Goal: Contribute content: Contribute content

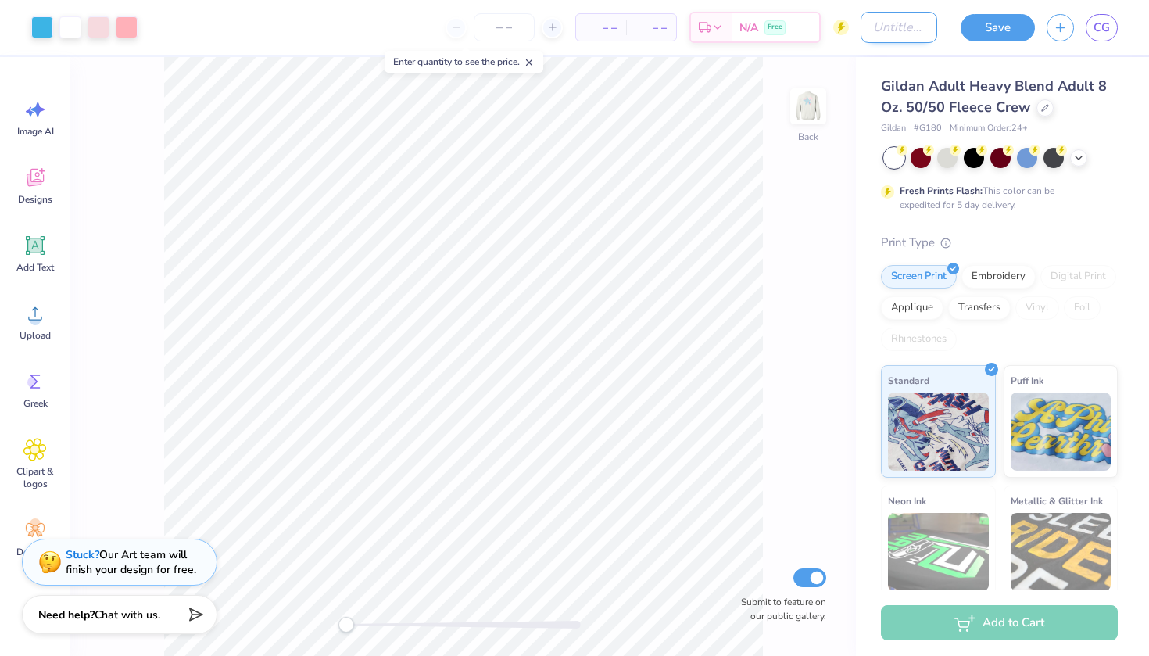
click at [873, 38] on input "Design Title" at bounding box center [899, 27] width 77 height 31
click at [891, 108] on span "Gildan Adult Heavy Blend Adult 8 Oz. 50/50 Fleece Crew" at bounding box center [994, 97] width 226 height 40
click at [812, 115] on img at bounding box center [808, 106] width 63 height 63
click at [1044, 104] on icon at bounding box center [1046, 106] width 8 height 8
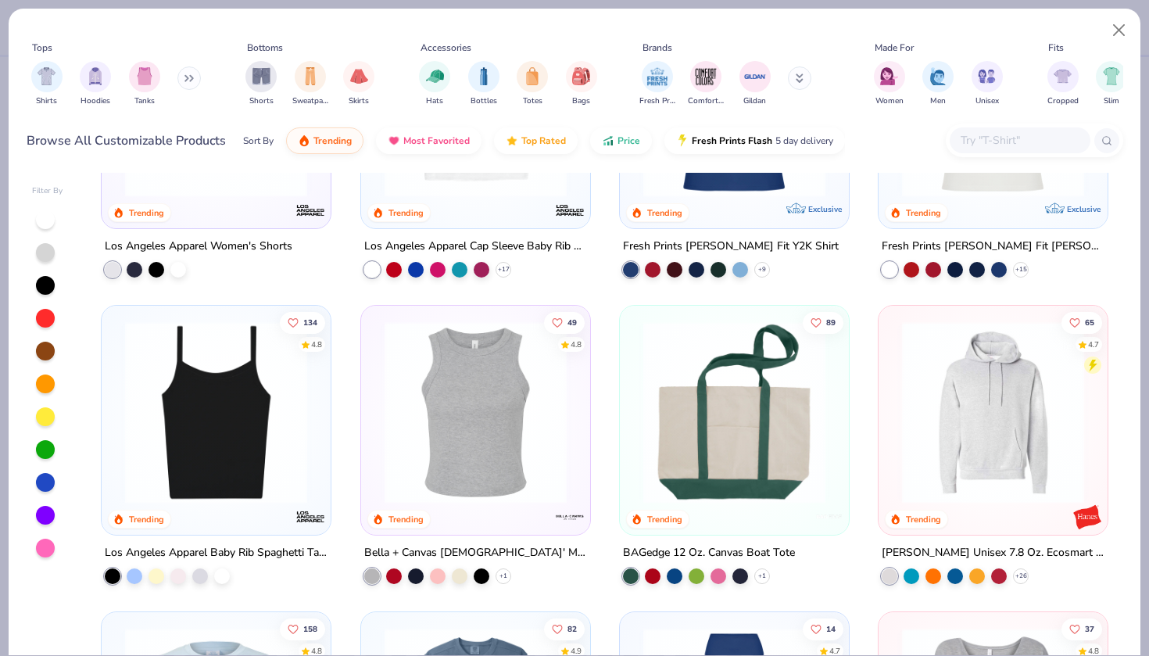
scroll to position [2137, 0]
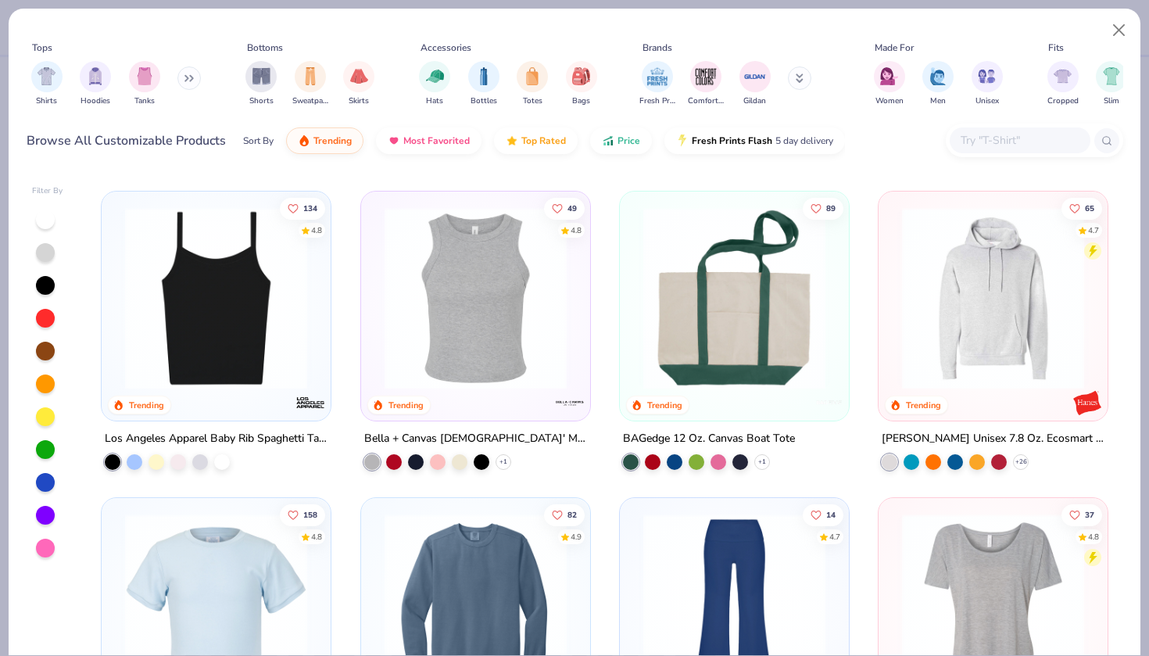
click at [242, 335] on img at bounding box center [216, 298] width 198 height 182
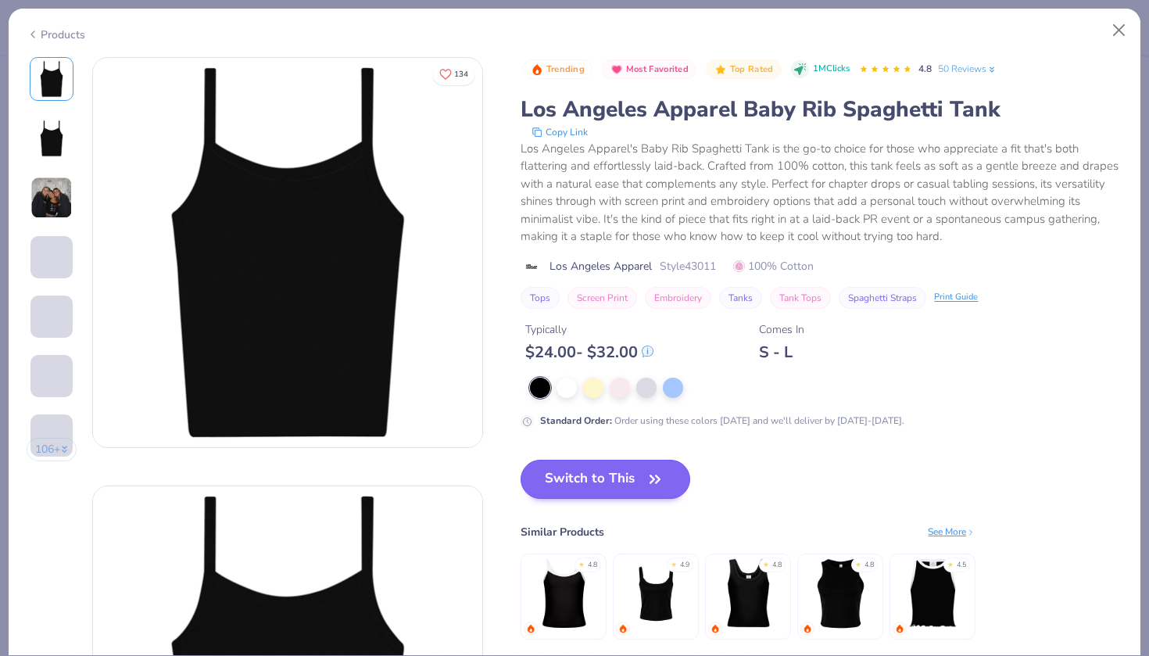
click at [604, 475] on button "Switch to This" at bounding box center [606, 479] width 170 height 39
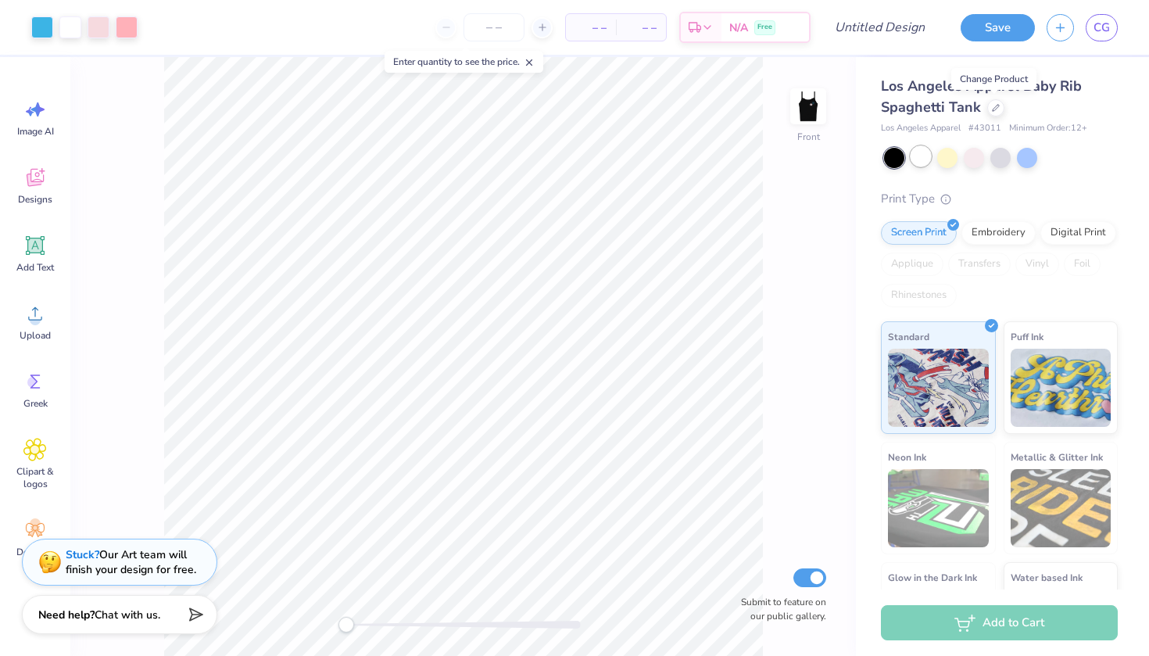
click at [923, 159] on div at bounding box center [921, 156] width 20 height 20
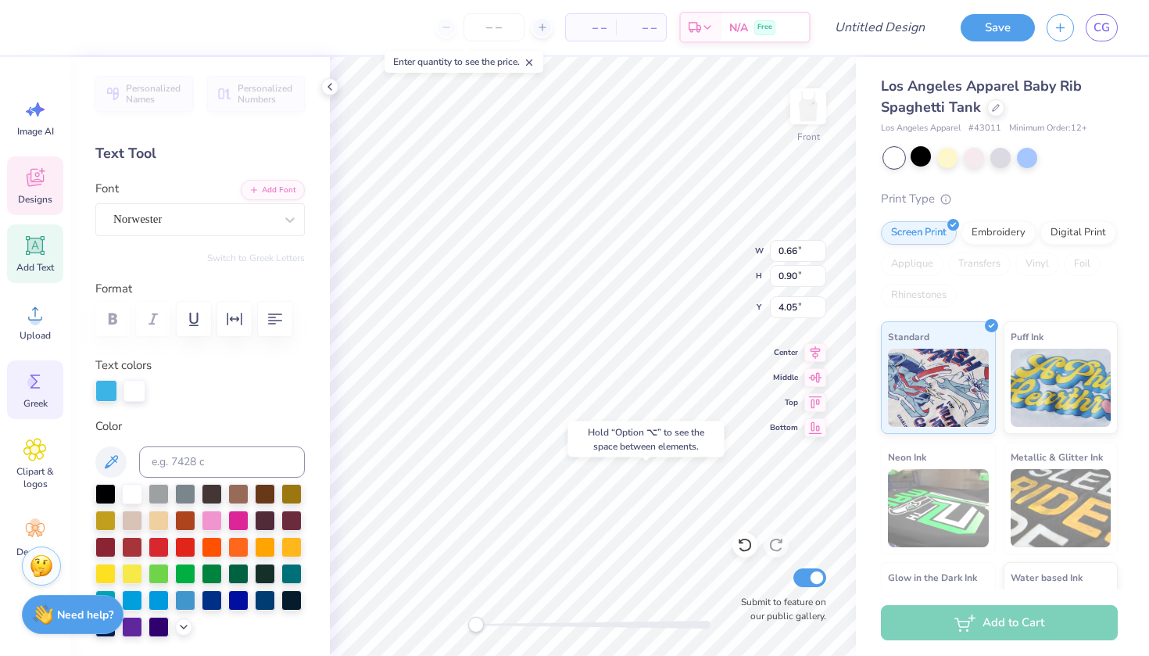
click at [33, 383] on circle at bounding box center [32, 382] width 11 height 11
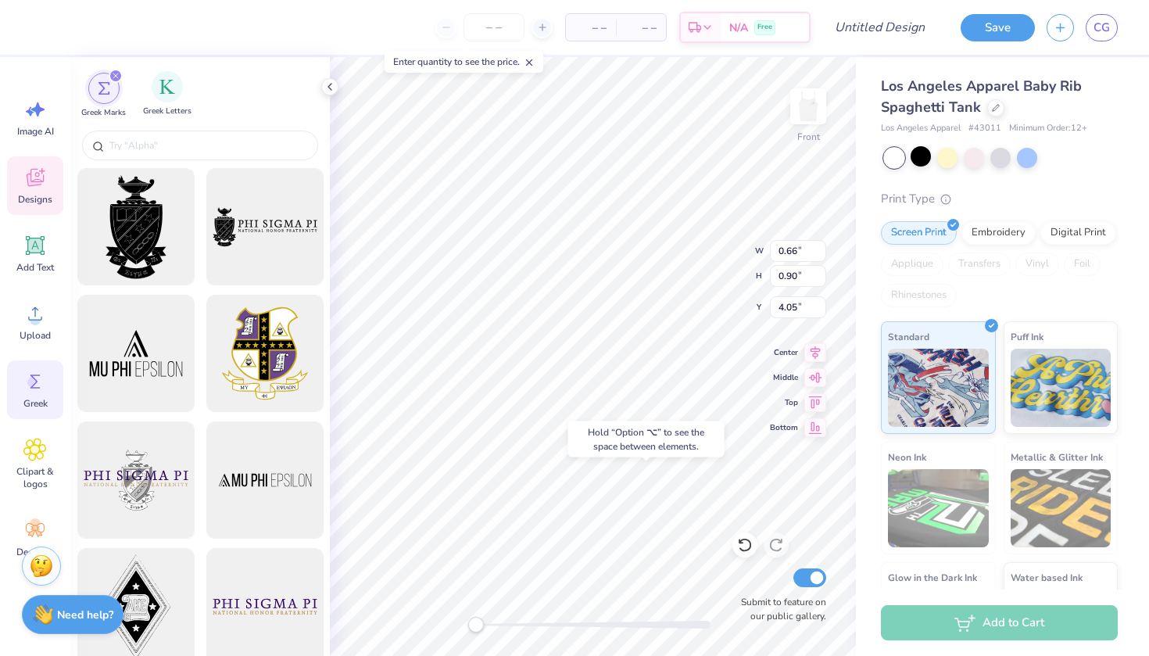
click at [158, 102] on div "Greek Letters" at bounding box center [167, 94] width 48 height 46
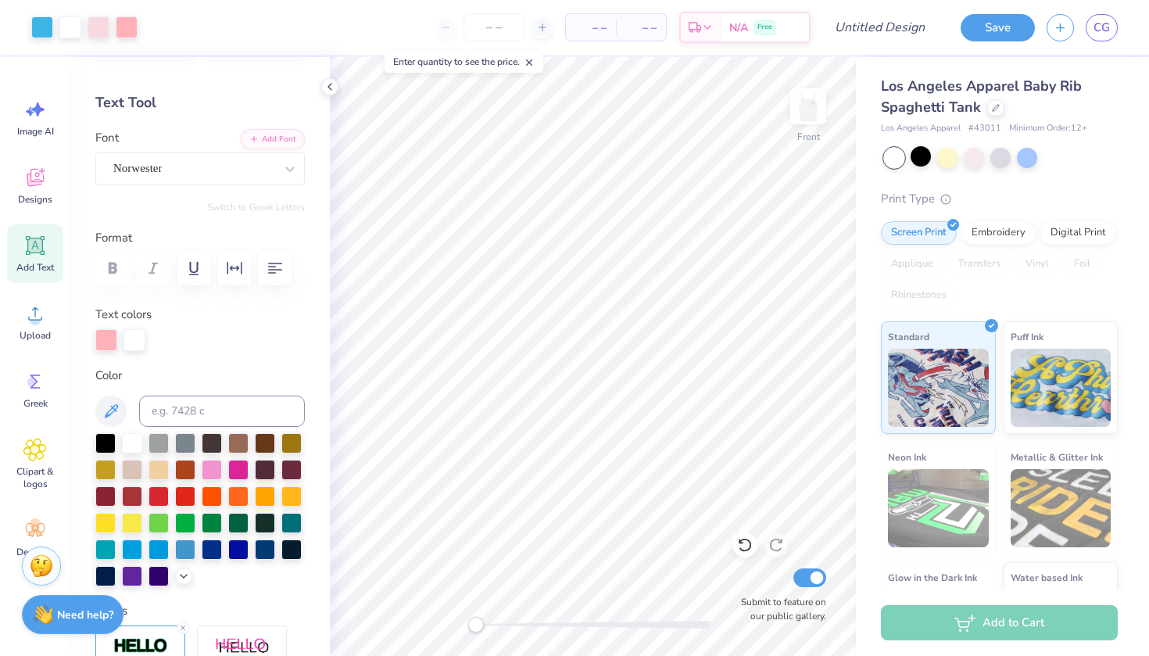
scroll to position [48, 0]
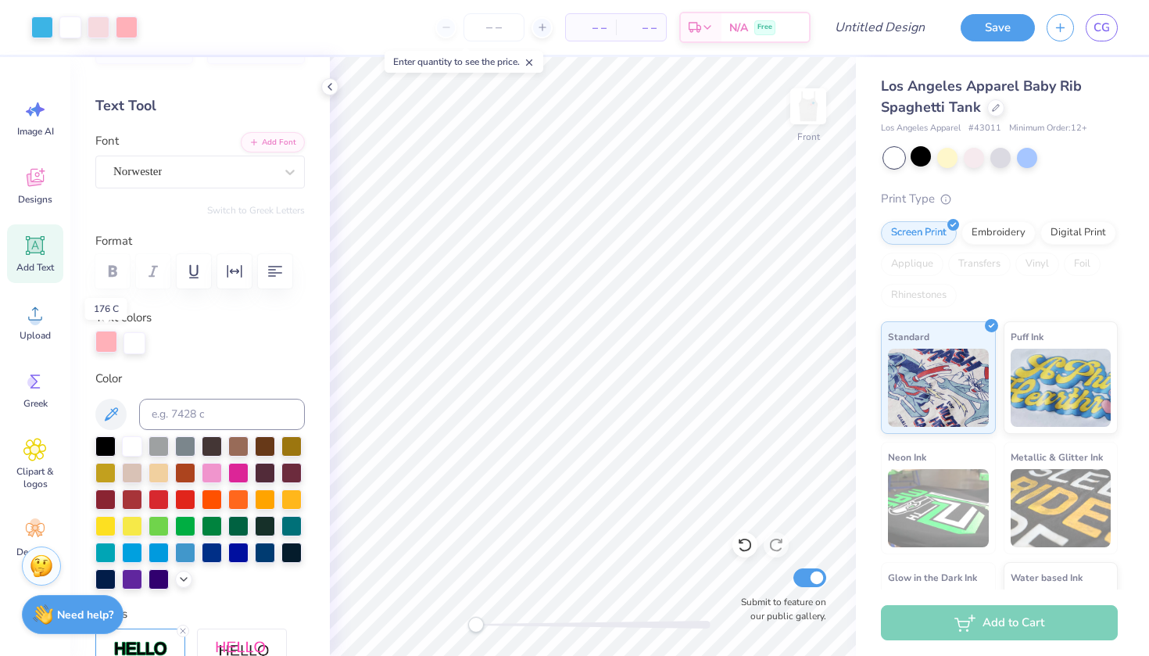
click at [111, 344] on div at bounding box center [106, 342] width 22 height 22
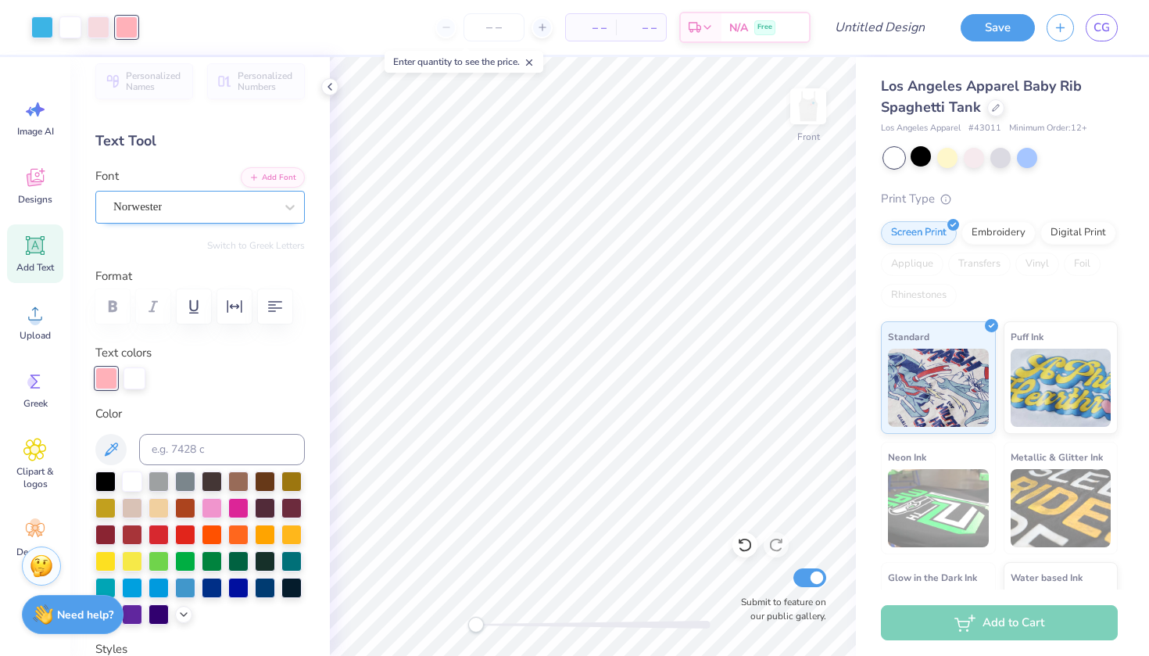
click at [186, 195] on div "Norwester" at bounding box center [194, 207] width 164 height 24
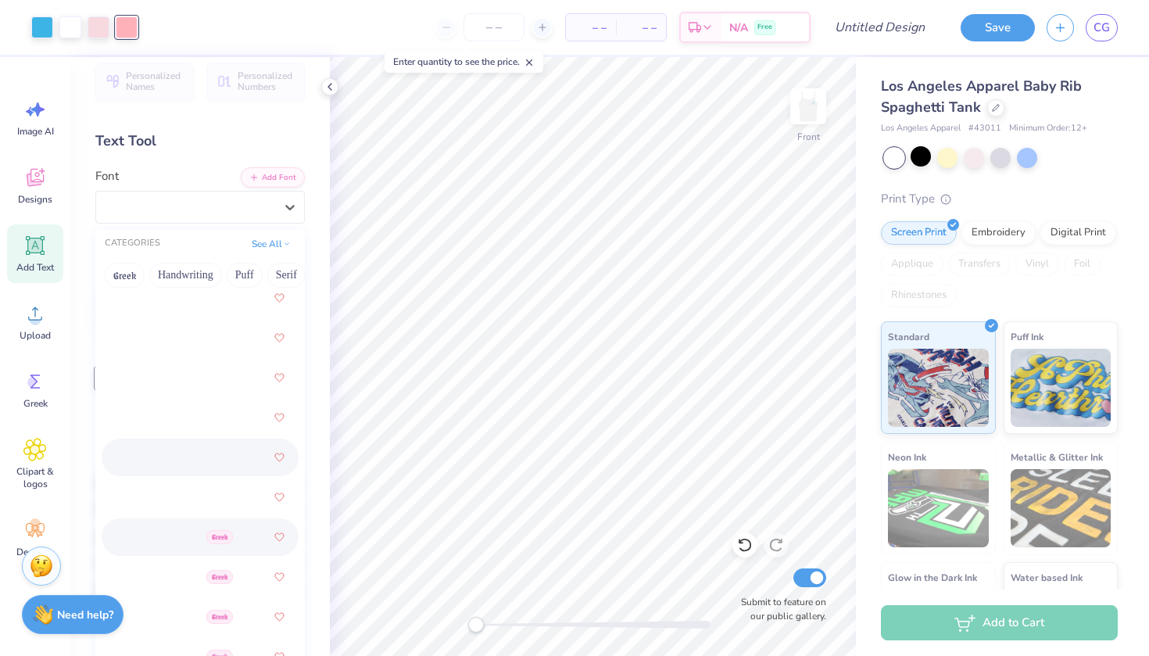
scroll to position [160, 0]
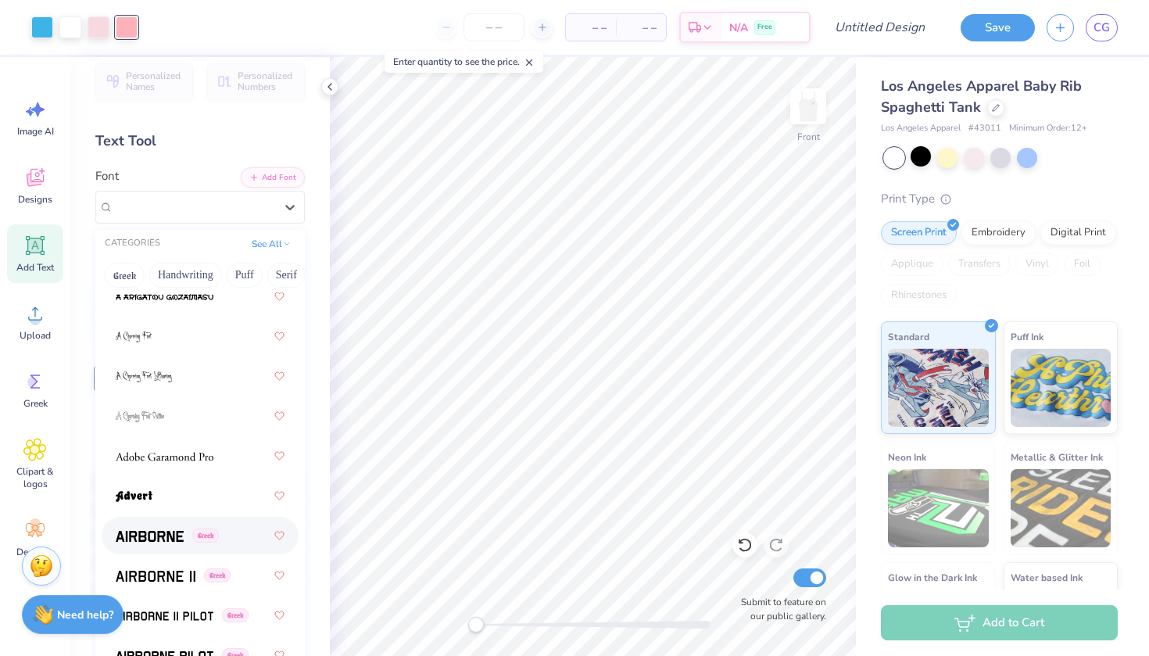
click at [199, 546] on div "Greek" at bounding box center [200, 536] width 169 height 28
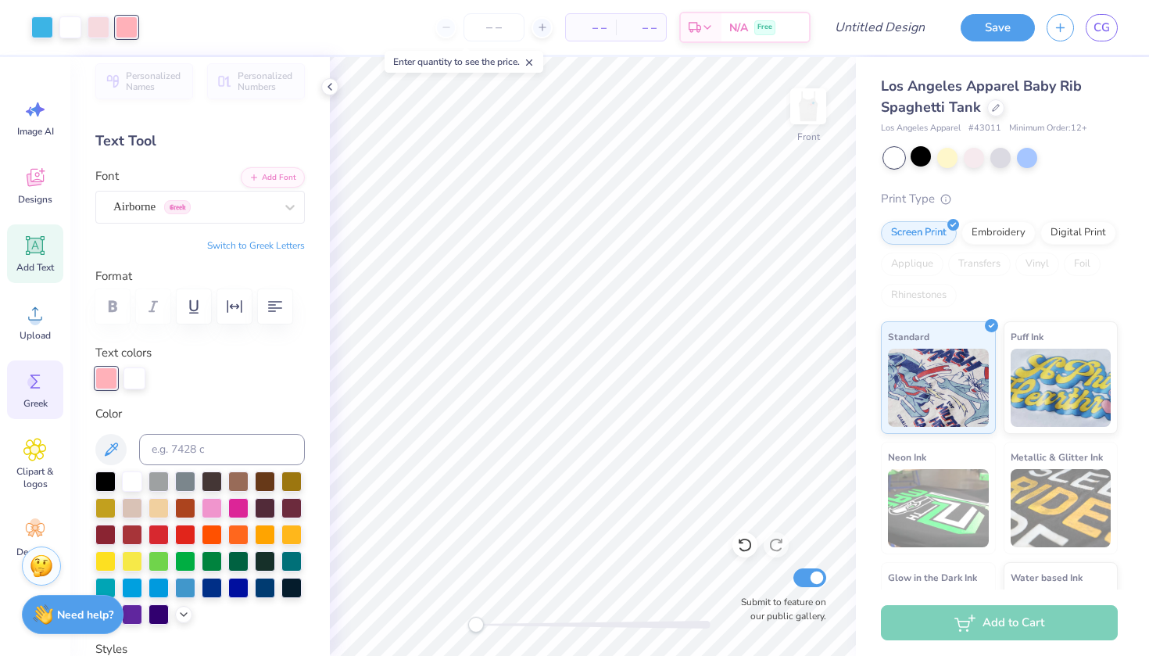
click at [26, 392] on icon at bounding box center [34, 381] width 23 height 23
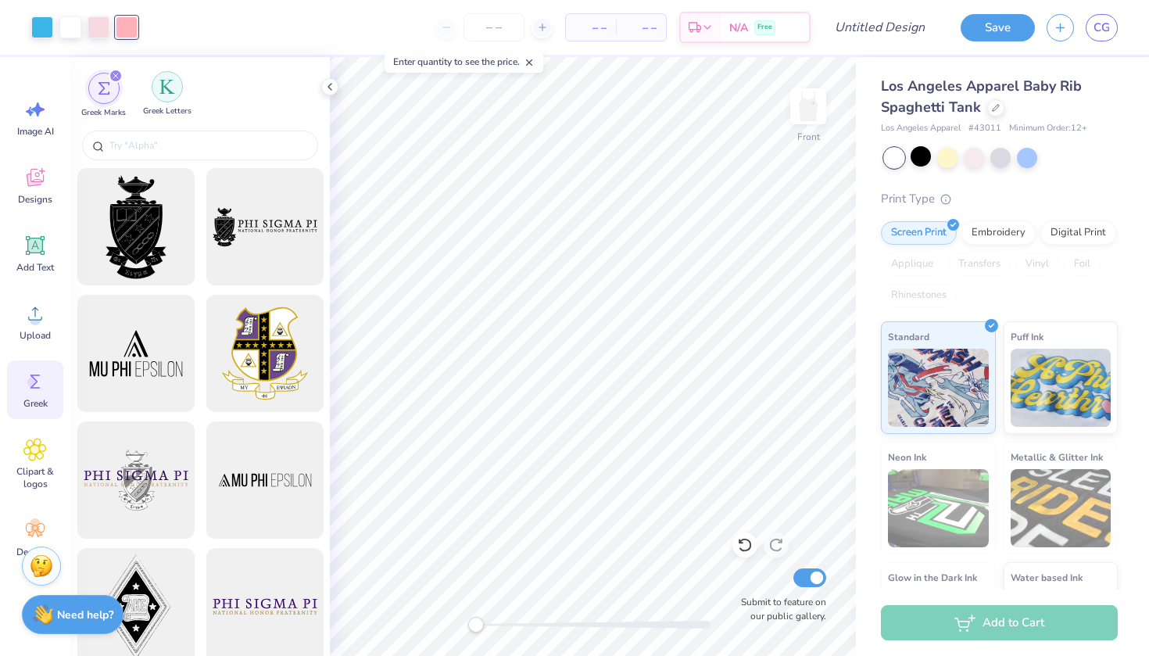
click at [172, 97] on div "filter for Greek Letters" at bounding box center [167, 86] width 31 height 31
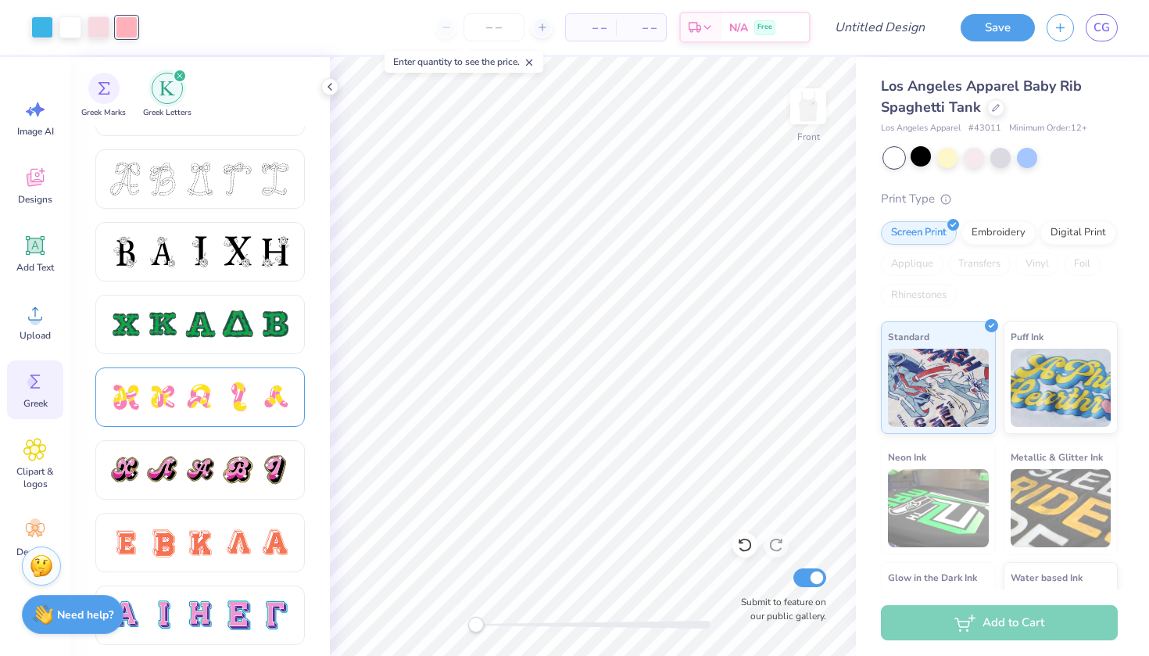
scroll to position [620, 0]
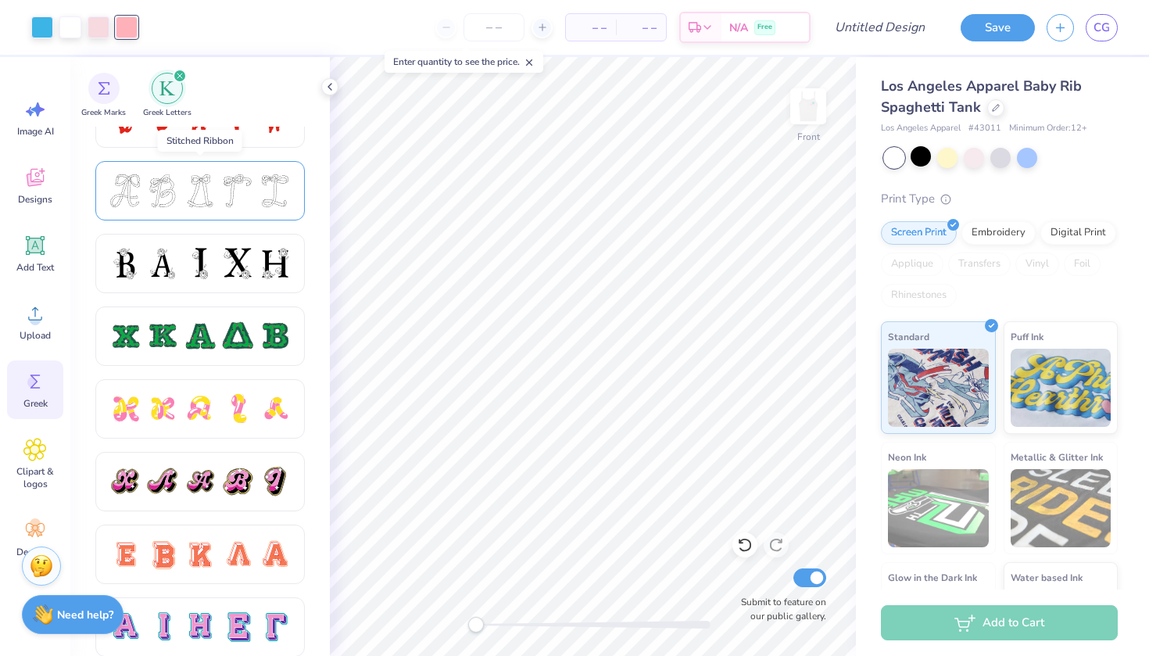
click at [262, 189] on div at bounding box center [275, 190] width 33 height 33
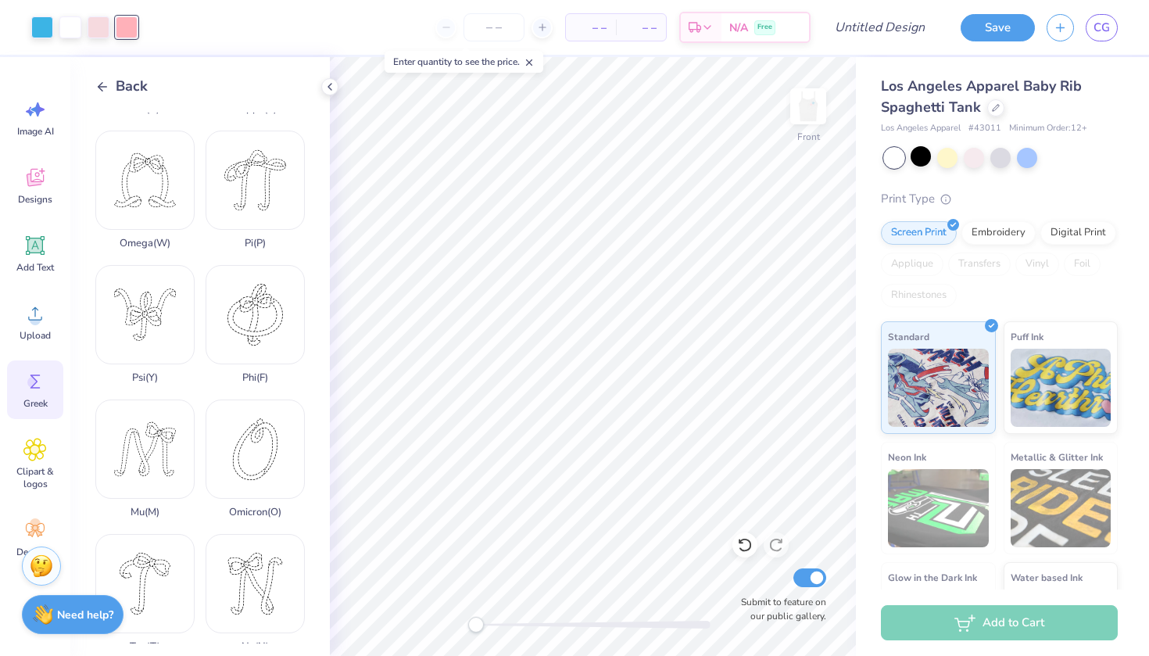
scroll to position [655, 0]
click at [285, 202] on div "Pi ( P )" at bounding box center [255, 189] width 99 height 119
click at [104, 80] on icon at bounding box center [102, 87] width 14 height 14
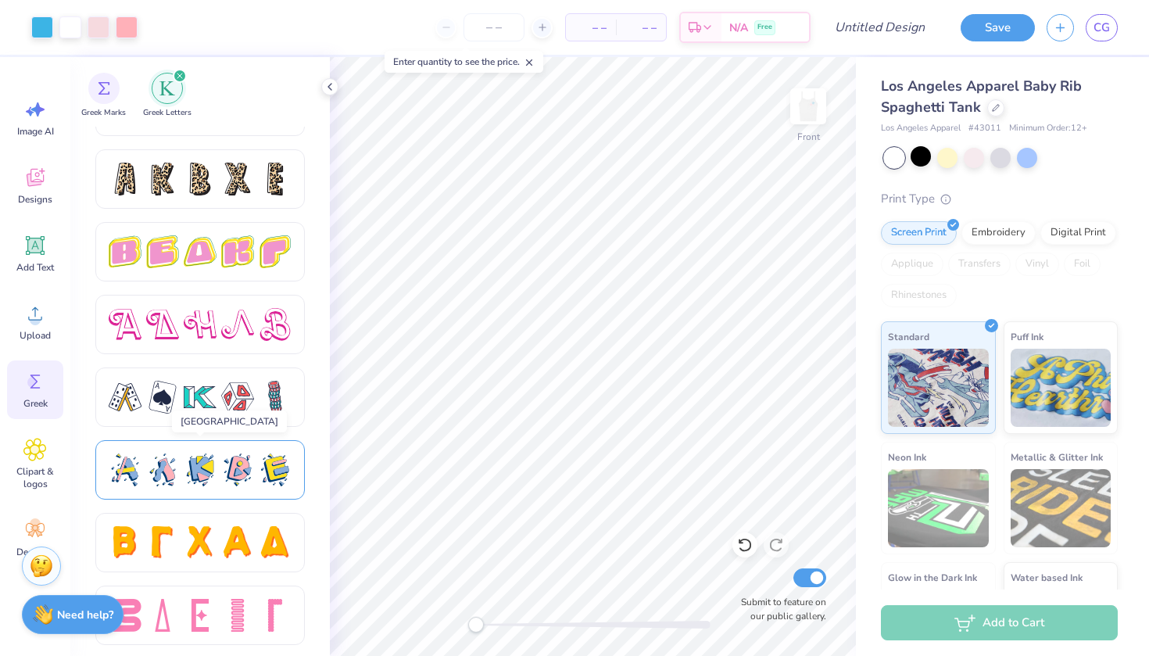
scroll to position [2594, 0]
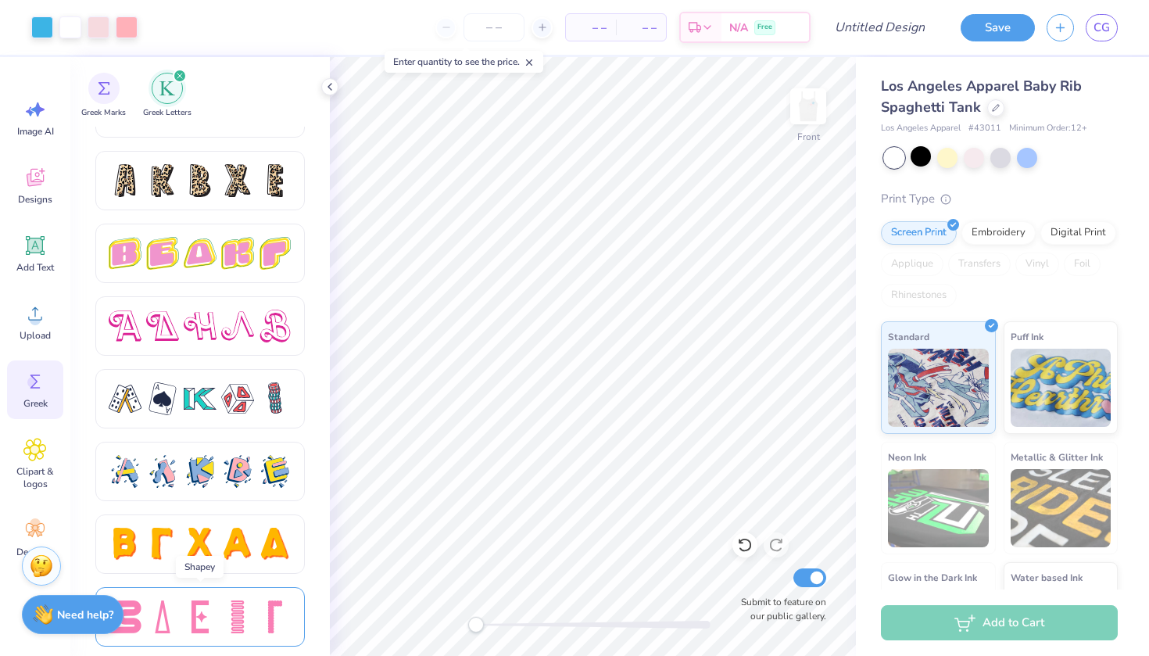
click at [231, 601] on div at bounding box center [237, 617] width 33 height 33
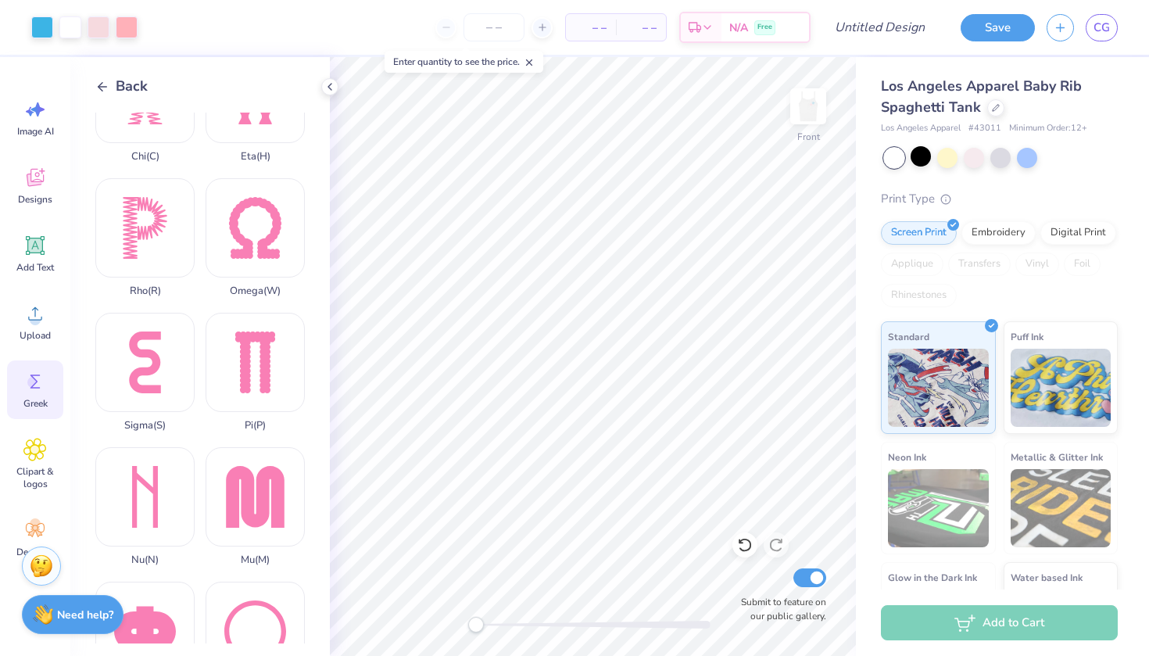
scroll to position [611, 0]
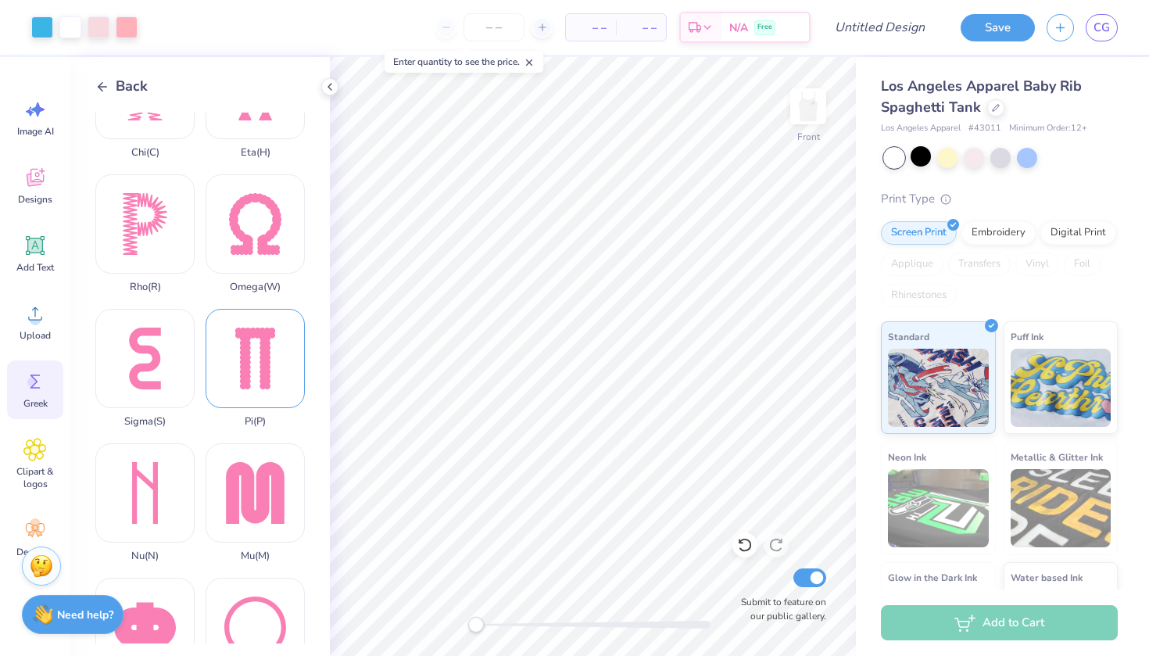
click at [264, 335] on div "Pi ( P )" at bounding box center [255, 368] width 99 height 119
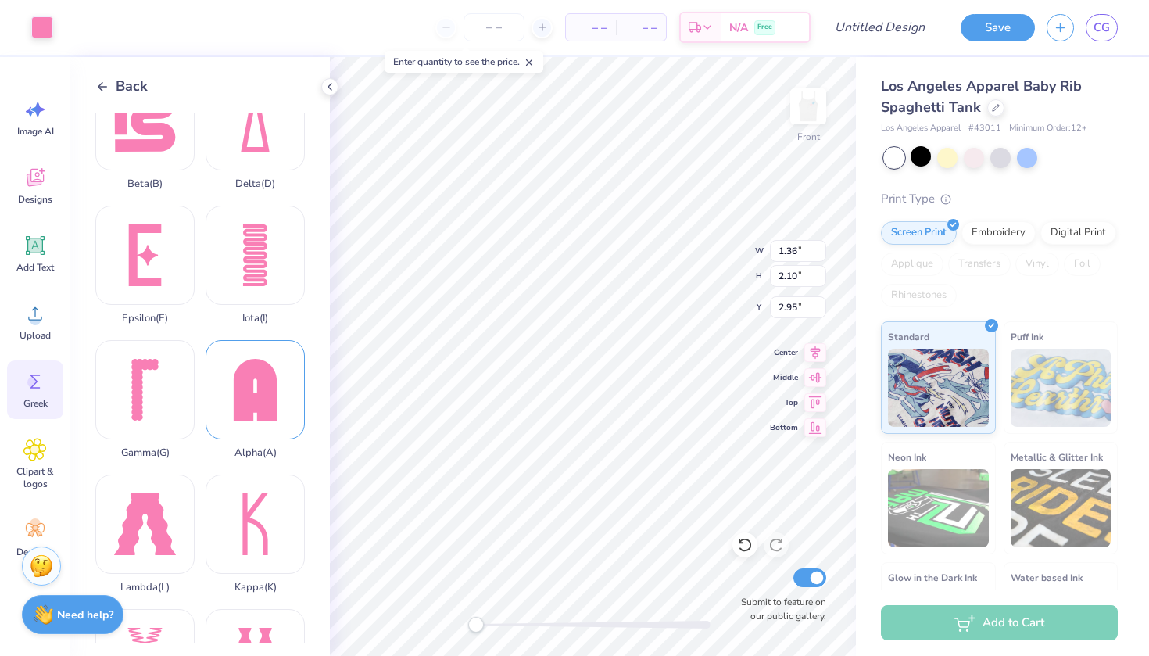
scroll to position [0, 0]
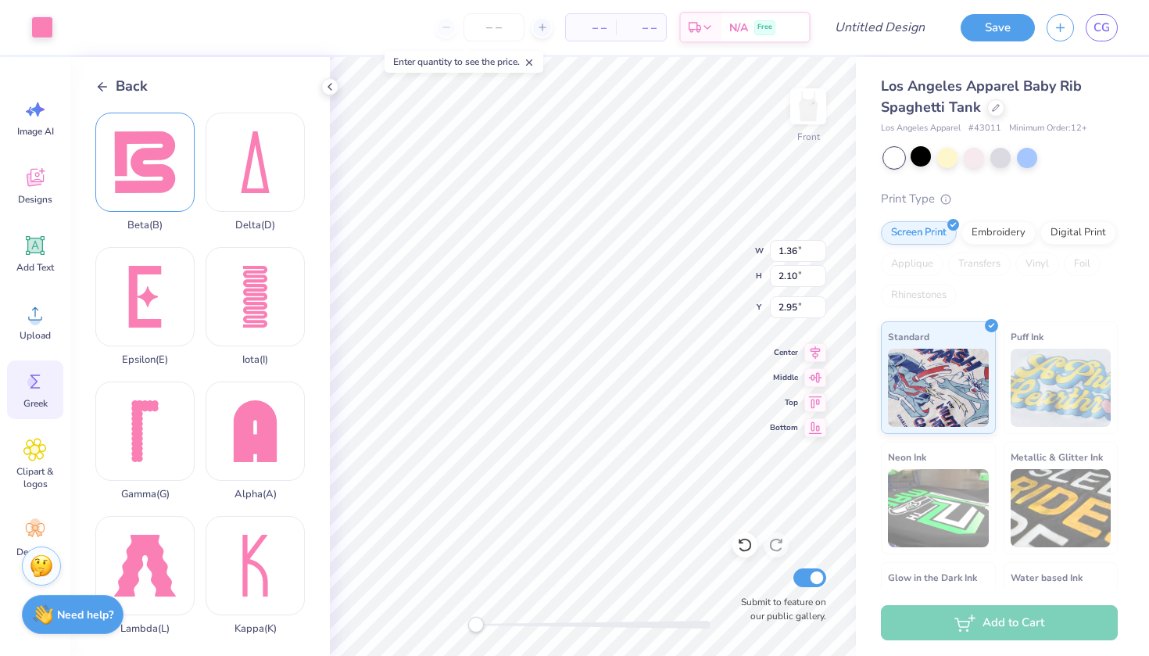
click at [174, 200] on div "Beta ( B )" at bounding box center [144, 172] width 99 height 119
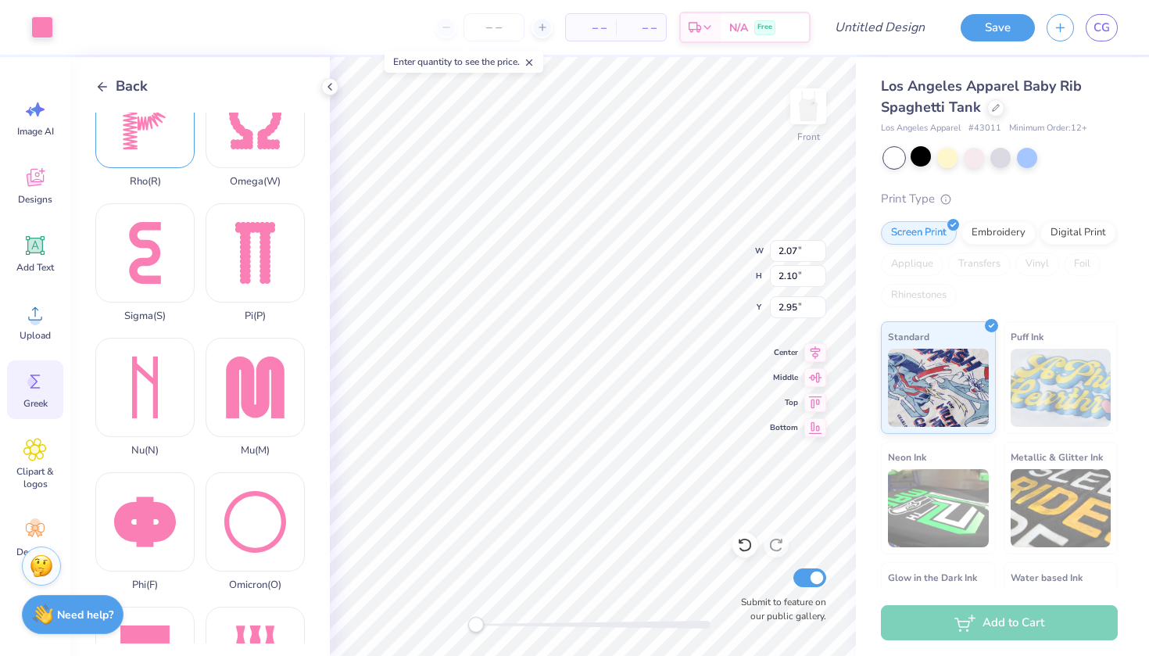
scroll to position [722, 0]
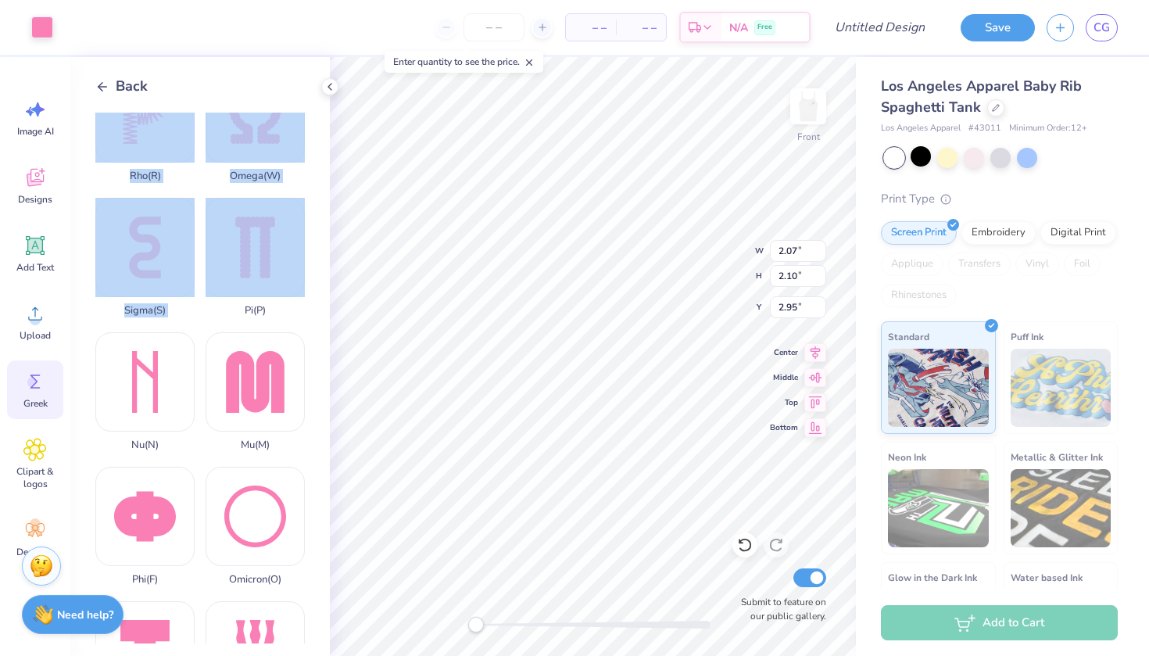
drag, startPoint x: 238, startPoint y: 263, endPoint x: 204, endPoint y: 253, distance: 34.9
click at [204, 221] on div "Beta ( B ) Delta ( D ) Epsilon ( E ) Iota ( I ) Gamma ( G ) Alpha ( A ) Lambda …" at bounding box center [212, 378] width 235 height 531
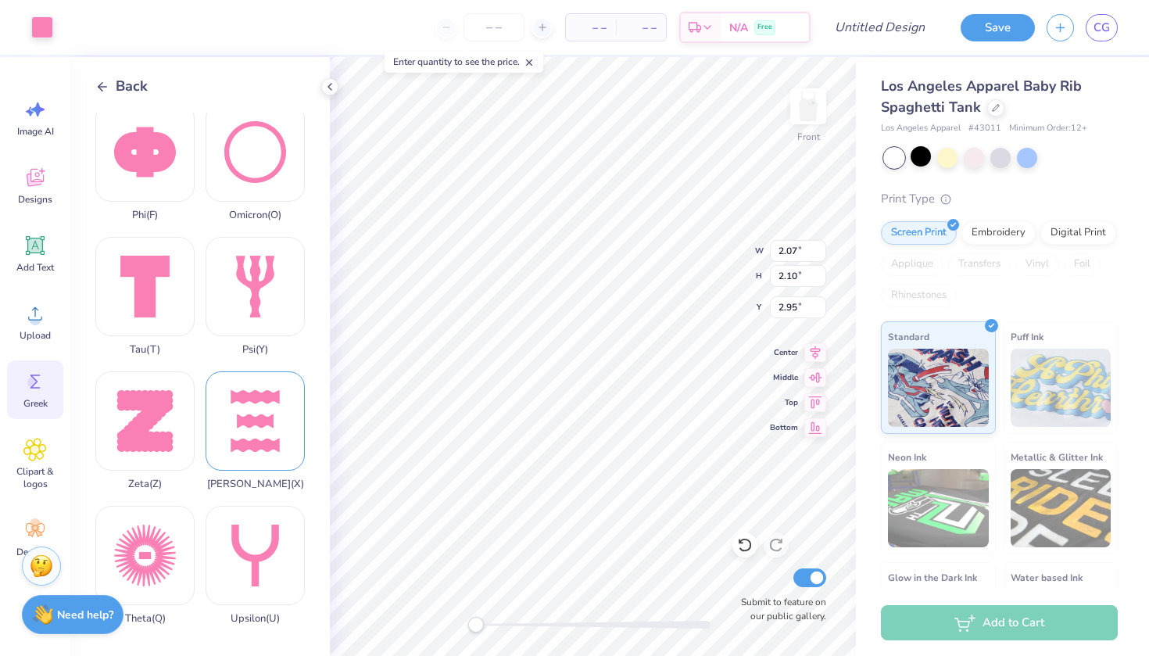
scroll to position [1086, 0]
click at [153, 179] on div "Phi ( F )" at bounding box center [144, 161] width 99 height 119
type input "2.07"
type input "5.29"
type input "2.58"
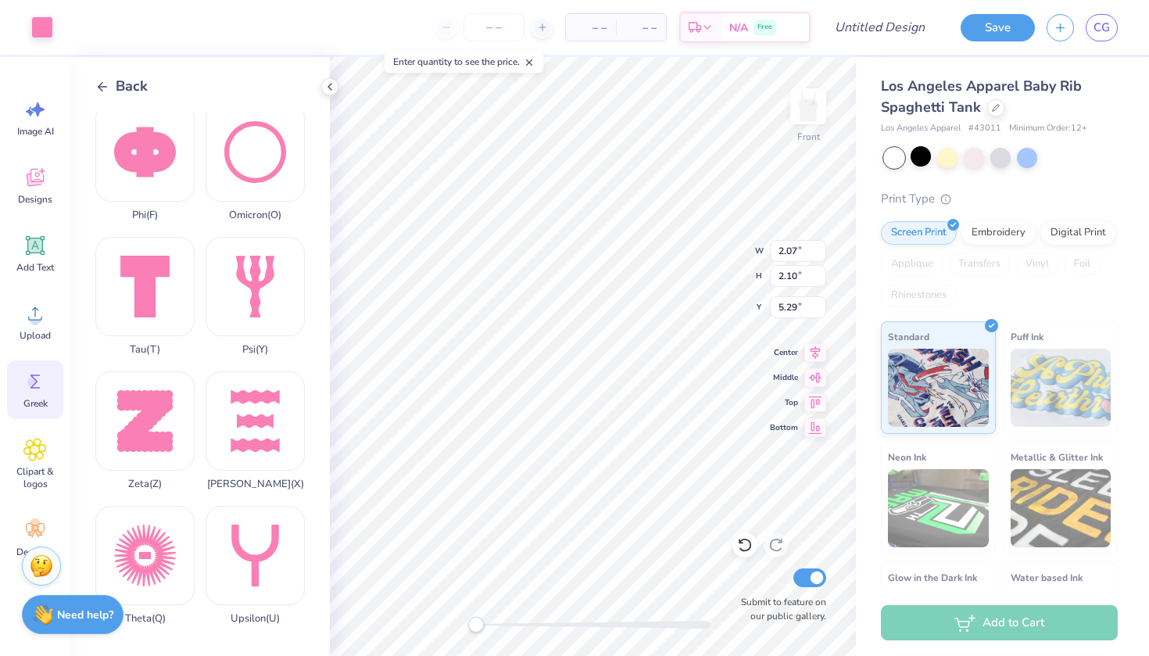
type input "2.95"
type input "1.69"
type input "1.38"
type input "4.45"
type input "2.07"
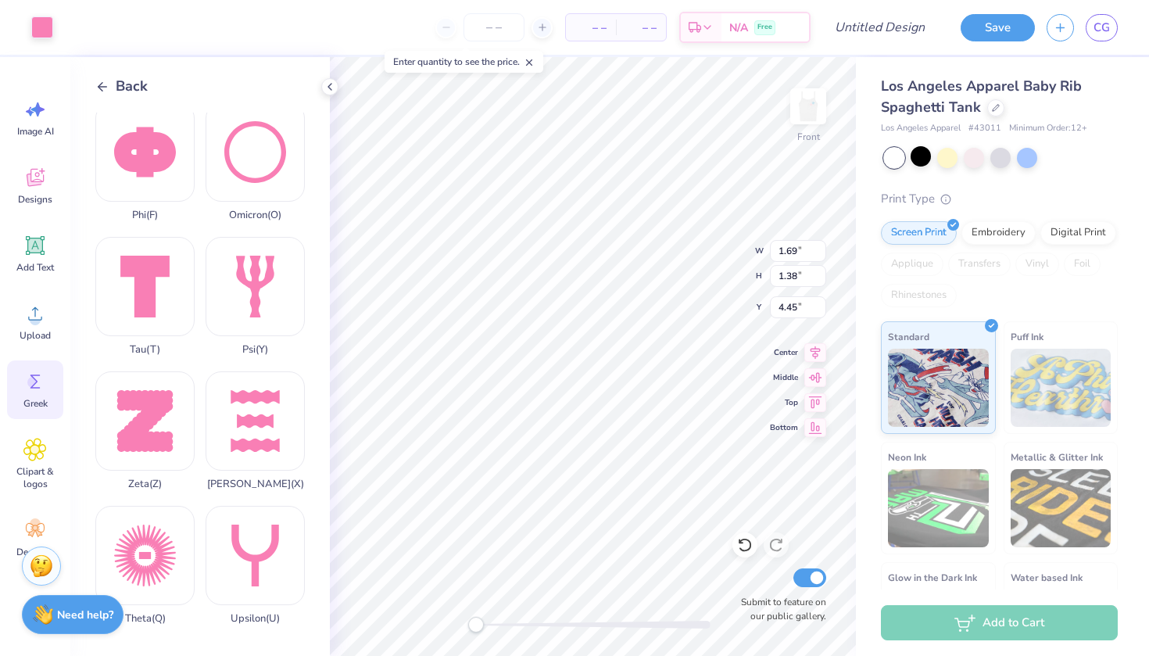
type input "2.10"
type input "5.29"
type input "0.71"
type input "1.09"
type input "4.00"
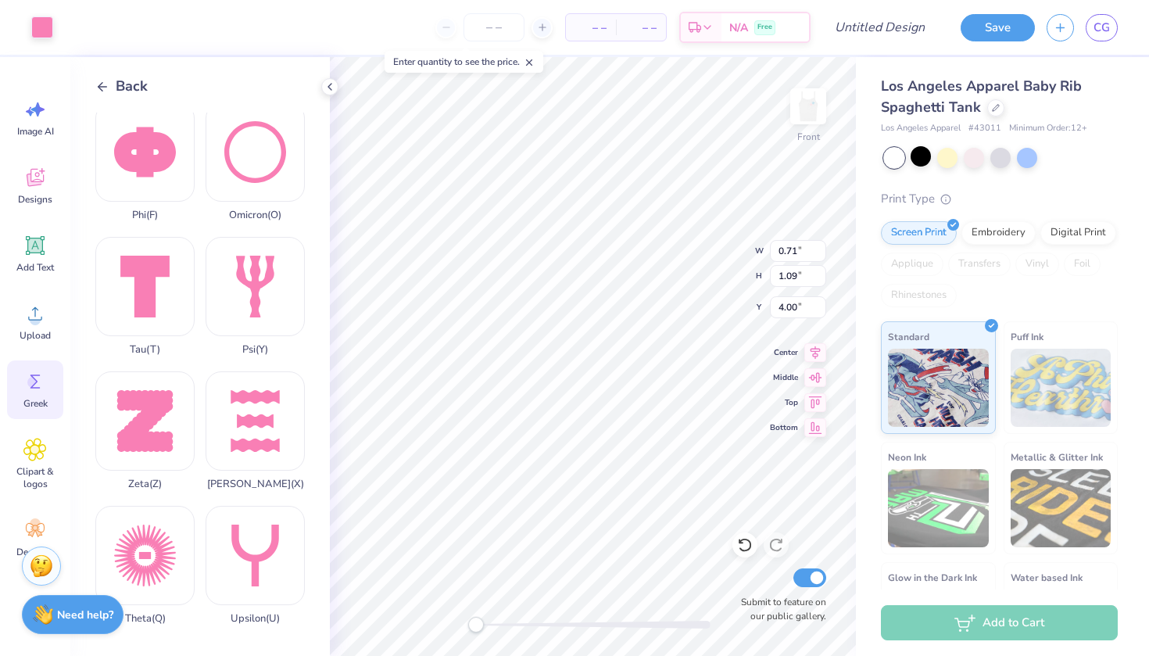
click at [106, 80] on icon at bounding box center [102, 87] width 14 height 14
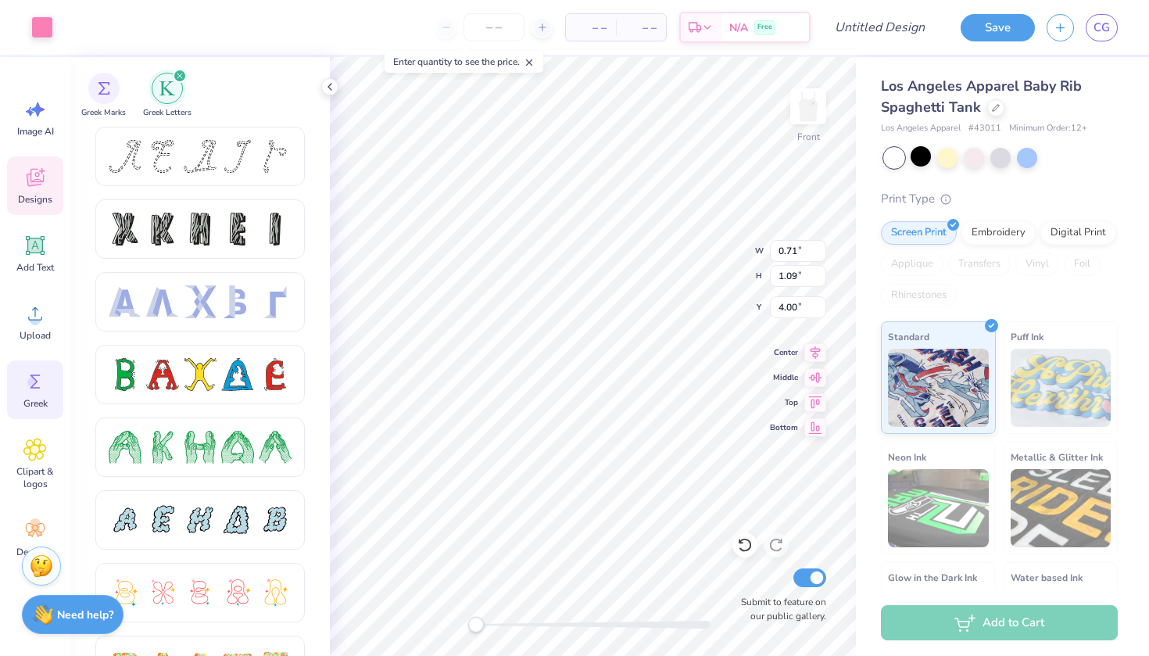
click at [47, 174] on div "Designs" at bounding box center [35, 185] width 56 height 59
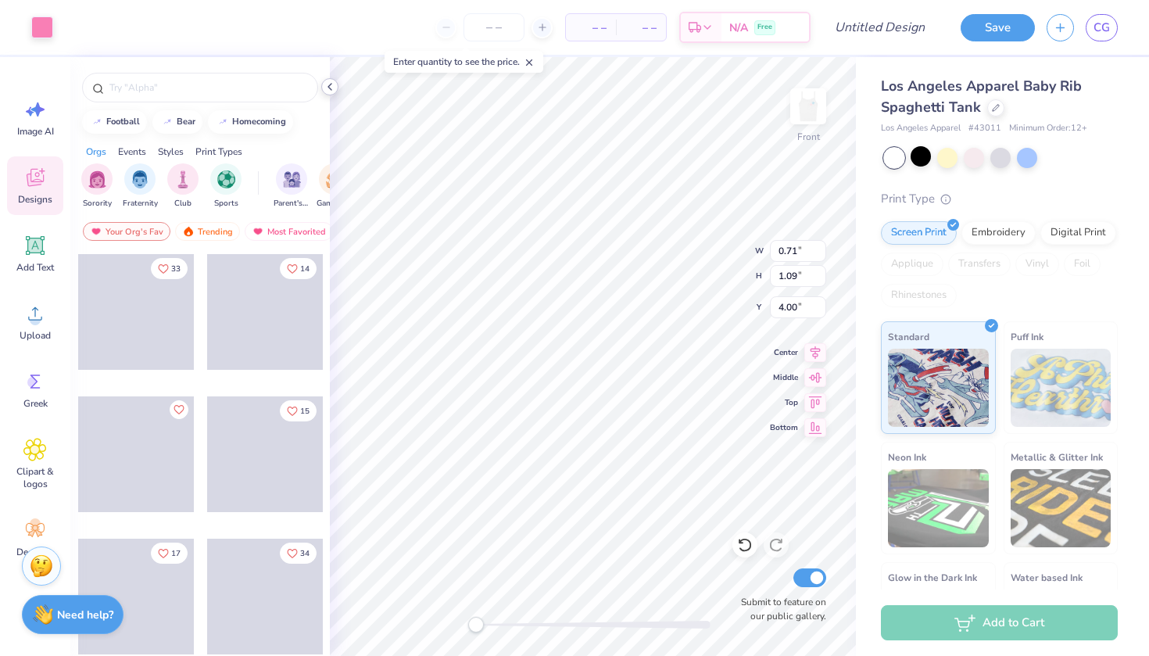
click at [332, 82] on icon at bounding box center [330, 87] width 13 height 13
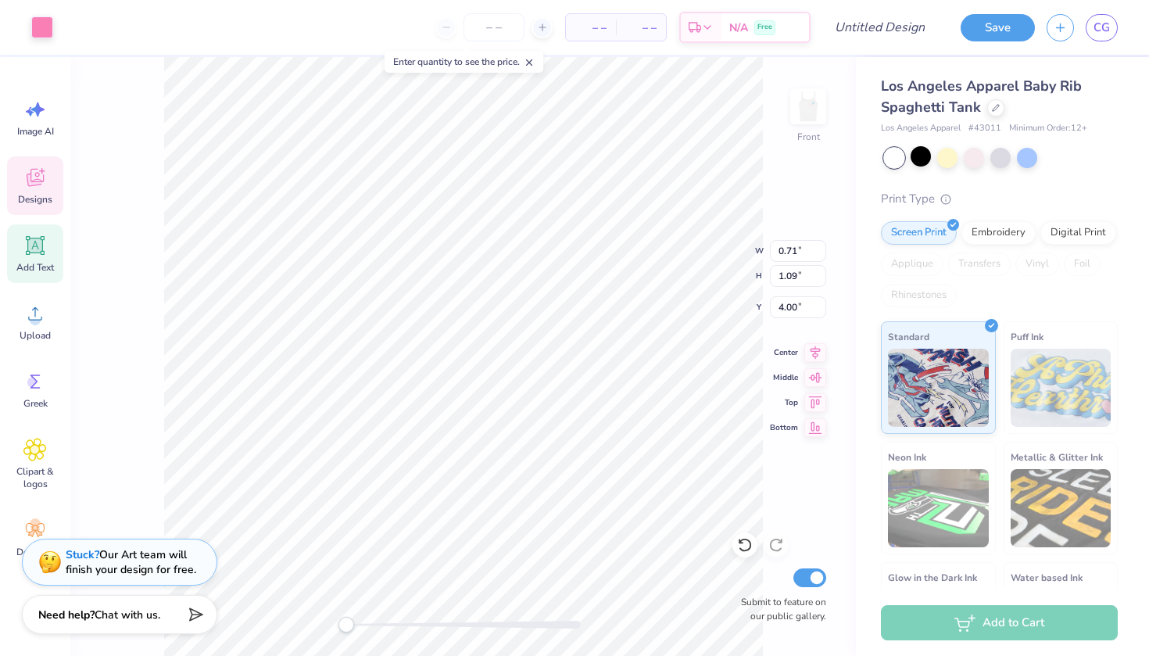
click at [40, 249] on icon at bounding box center [35, 245] width 15 height 15
type input "2.24"
type input "0.65"
type input "3.68"
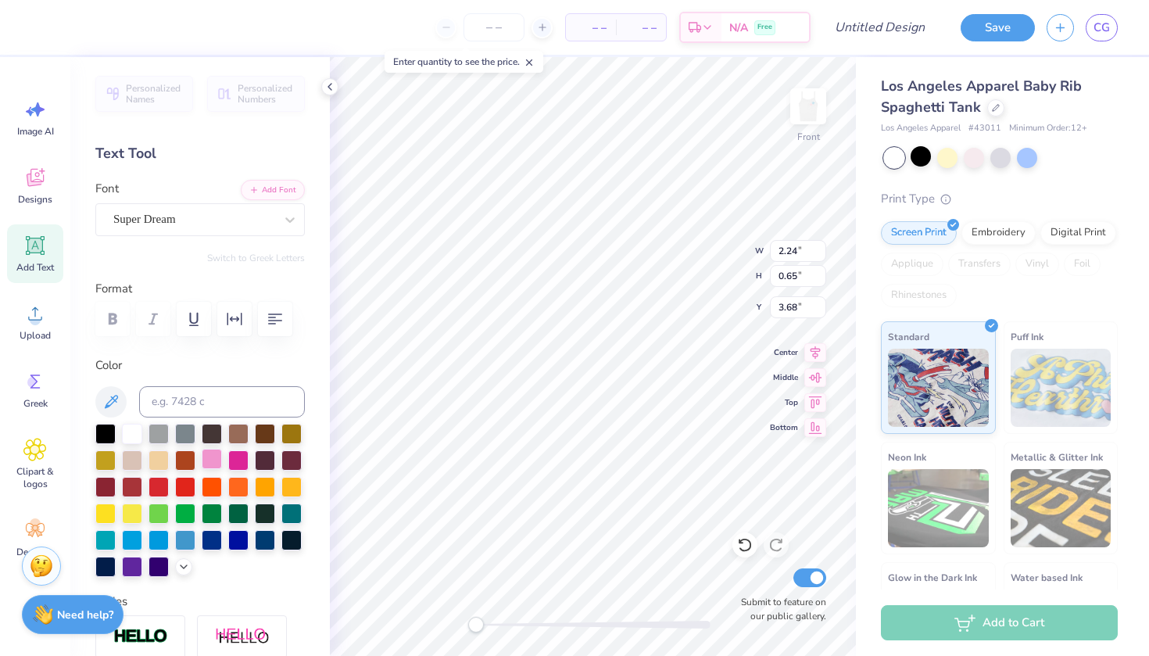
click at [215, 464] on div at bounding box center [212, 459] width 20 height 20
type textarea "TXT"
type input "1.72"
type input "0.65"
type input "3.68"
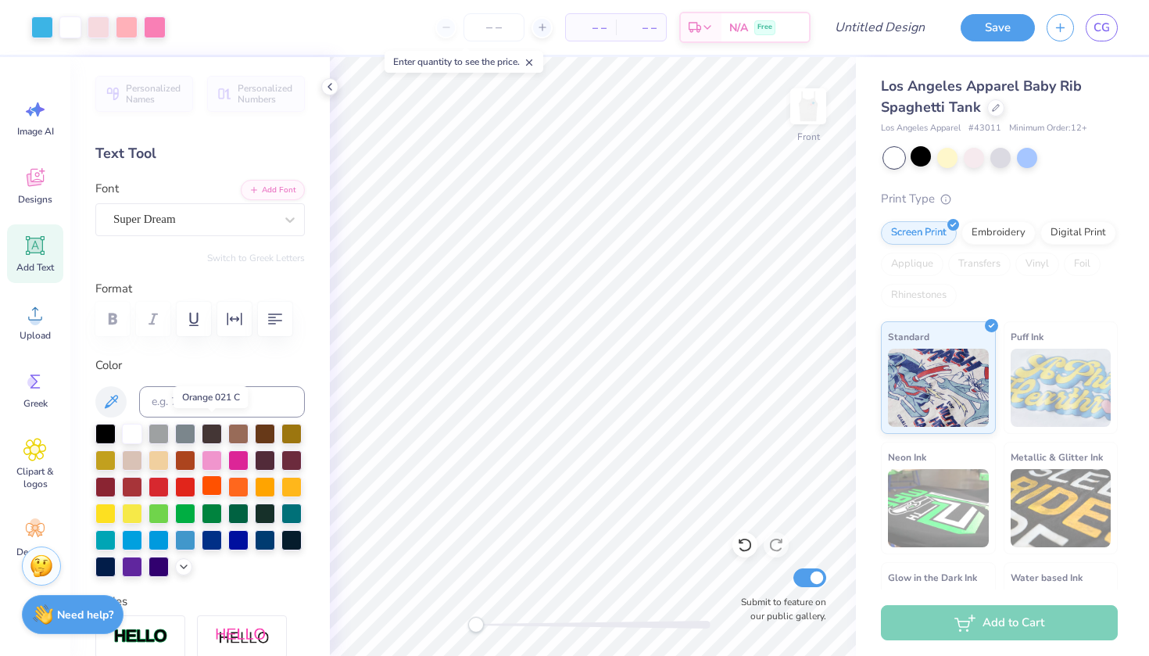
scroll to position [122, 0]
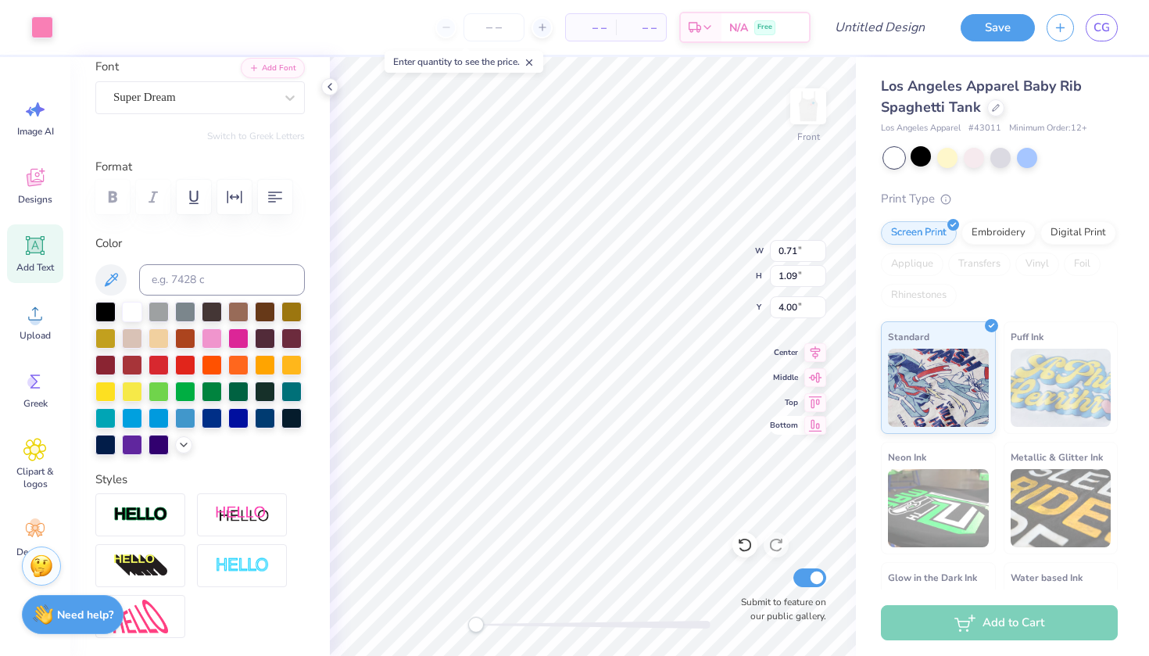
type input "0.98"
type input "0.99"
type input "4.10"
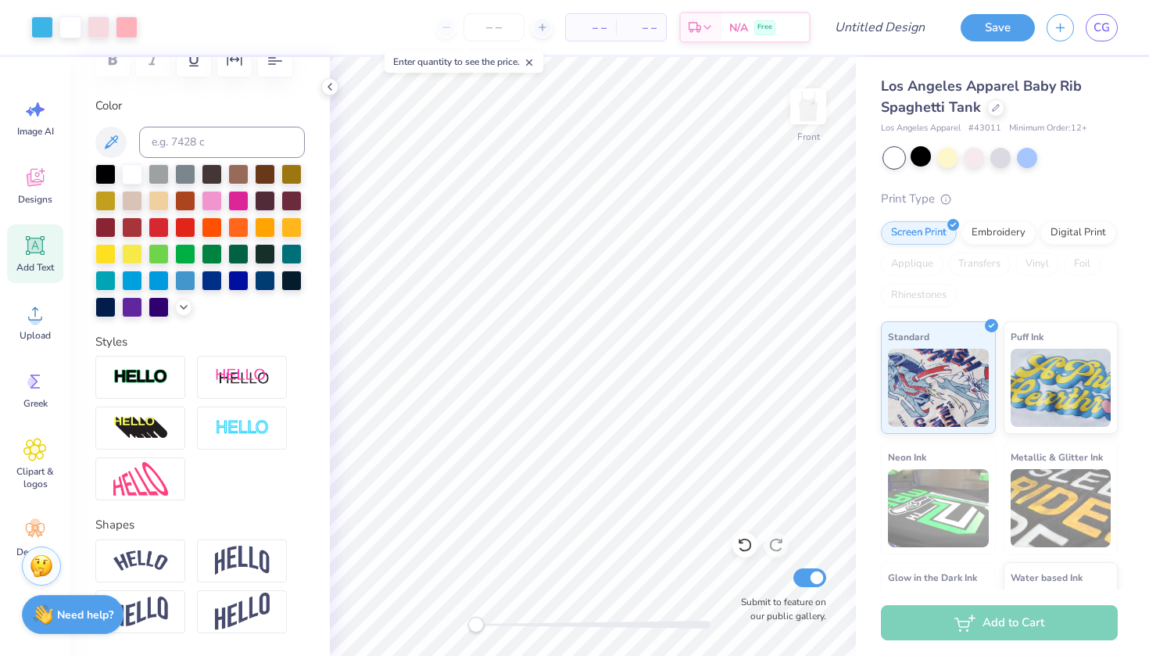
scroll to position [260, 0]
click at [238, 392] on div at bounding box center [242, 377] width 90 height 43
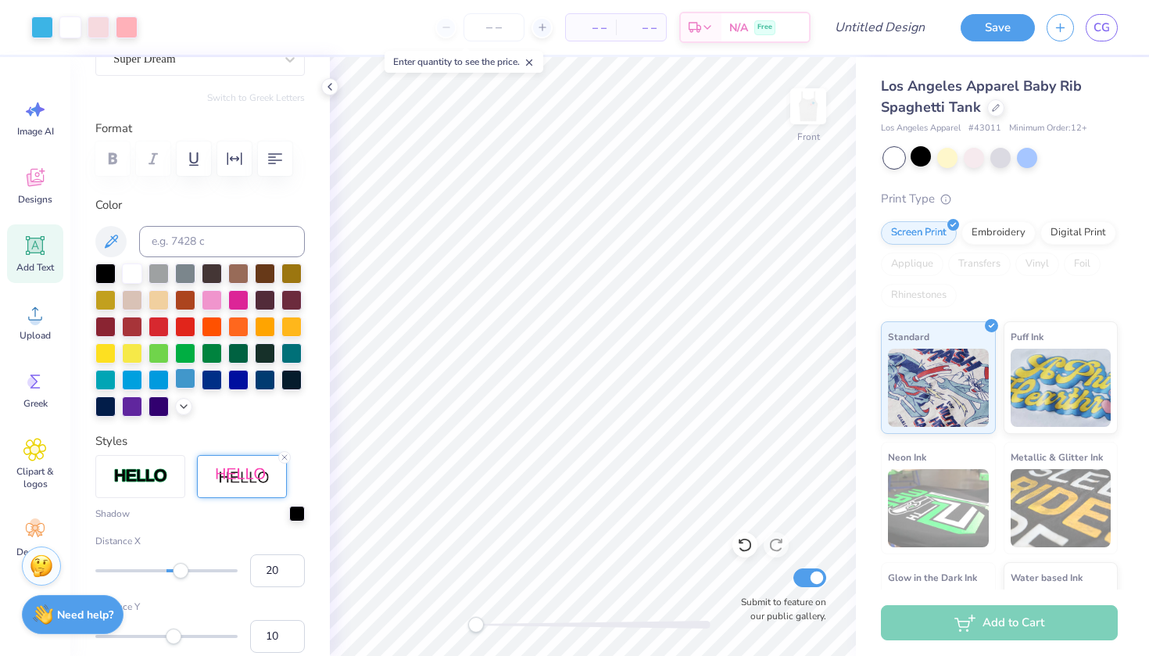
scroll to position [147, 0]
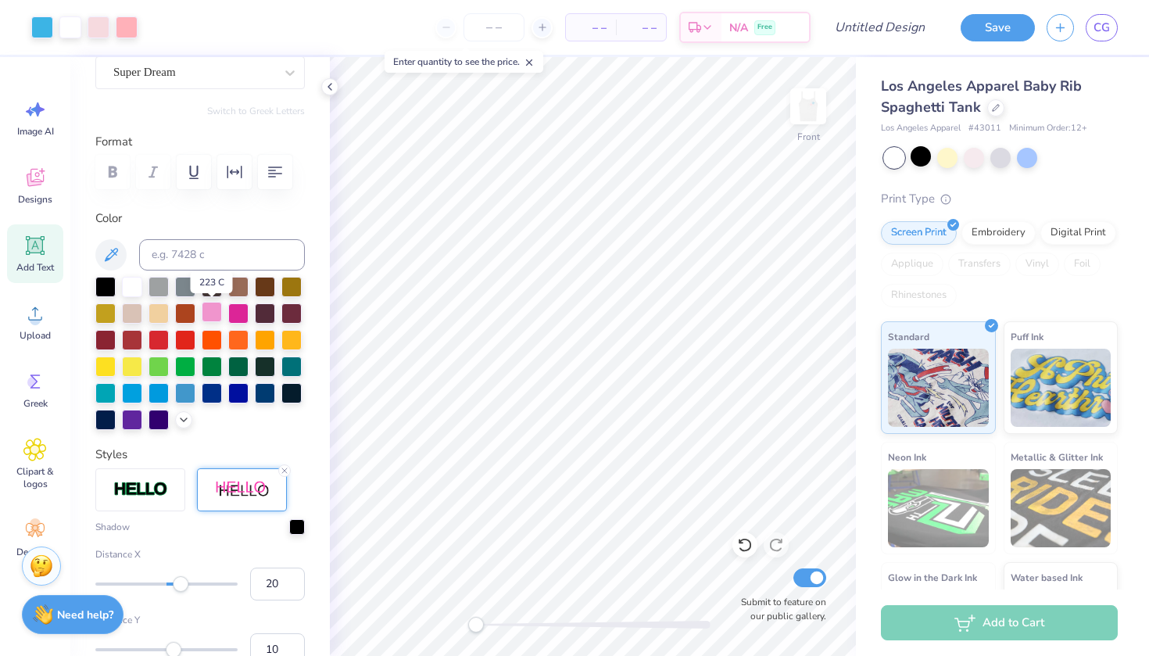
click at [211, 317] on div at bounding box center [212, 312] width 20 height 20
click at [188, 421] on icon at bounding box center [183, 418] width 13 height 13
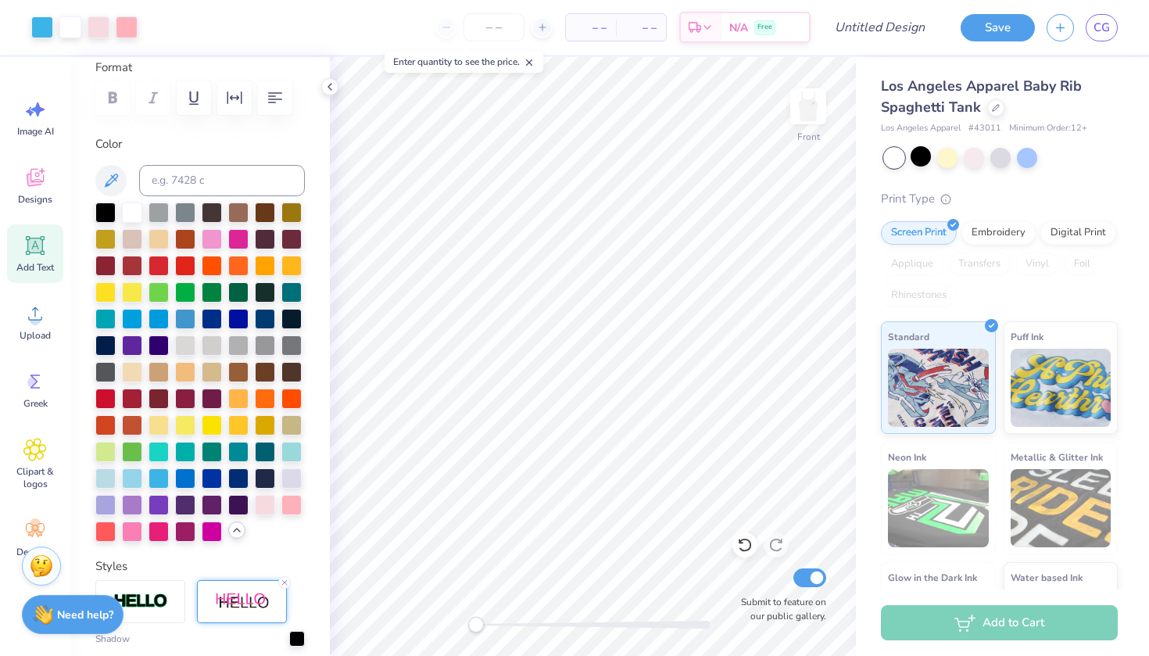
scroll to position [275, 0]
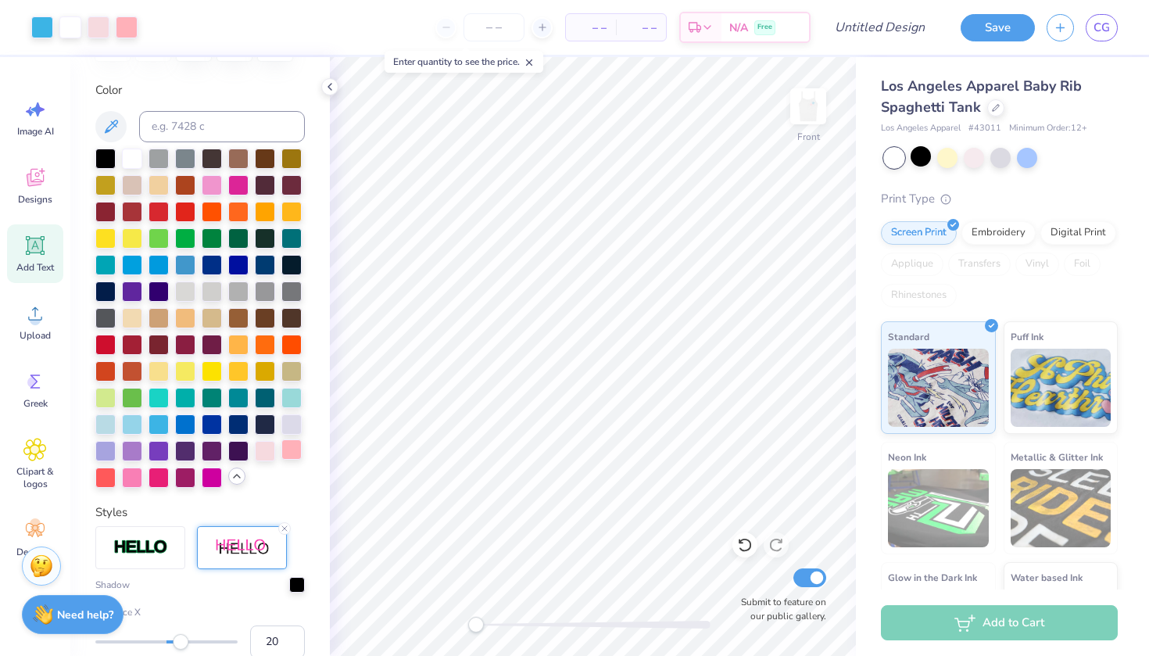
click at [295, 446] on div at bounding box center [291, 449] width 20 height 20
click at [238, 544] on img at bounding box center [242, 548] width 55 height 20
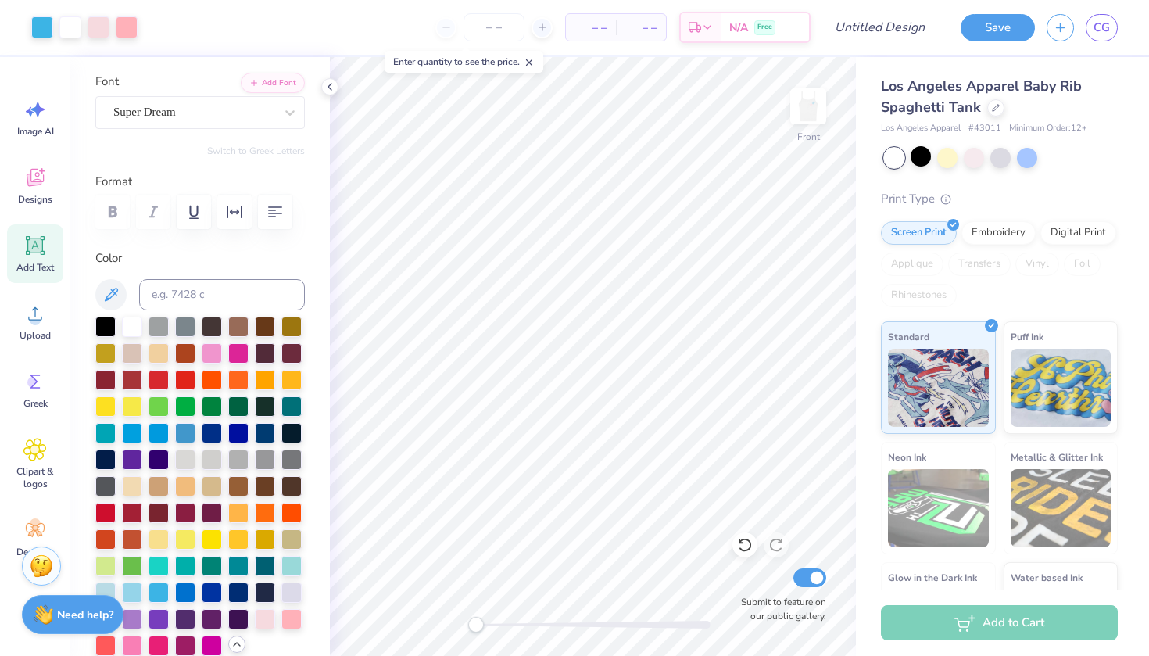
scroll to position [94, 0]
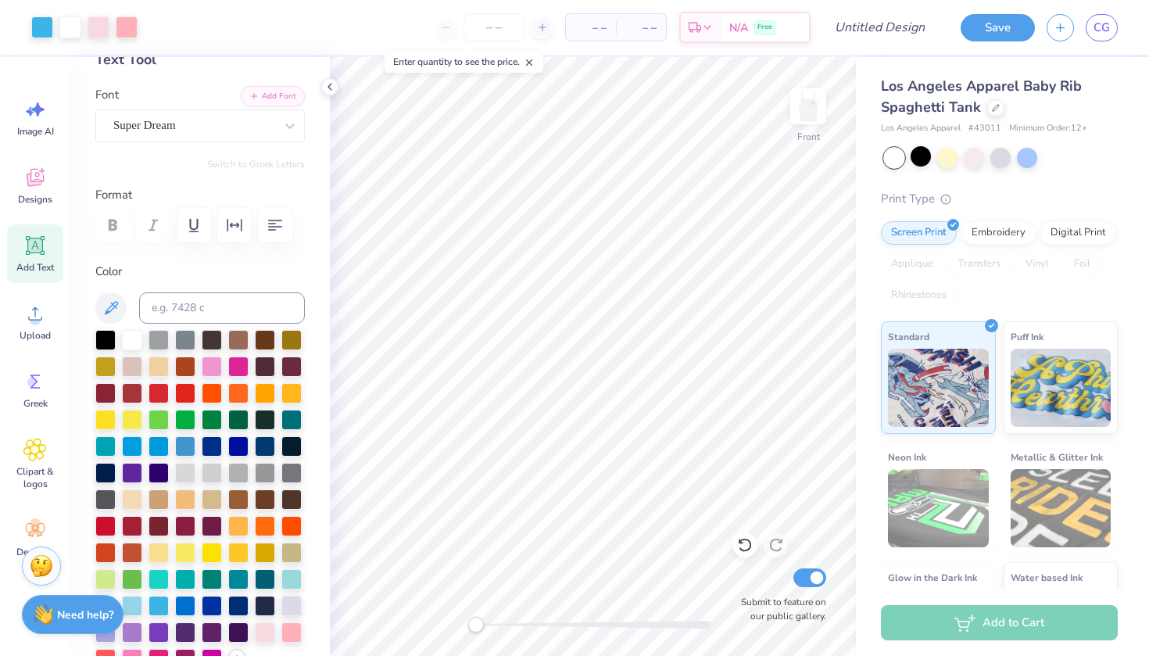
click at [48, 270] on span "Add Text" at bounding box center [35, 267] width 38 height 13
type textarea "T"
type textarea "PI PHI"
click at [231, 362] on div at bounding box center [238, 365] width 20 height 20
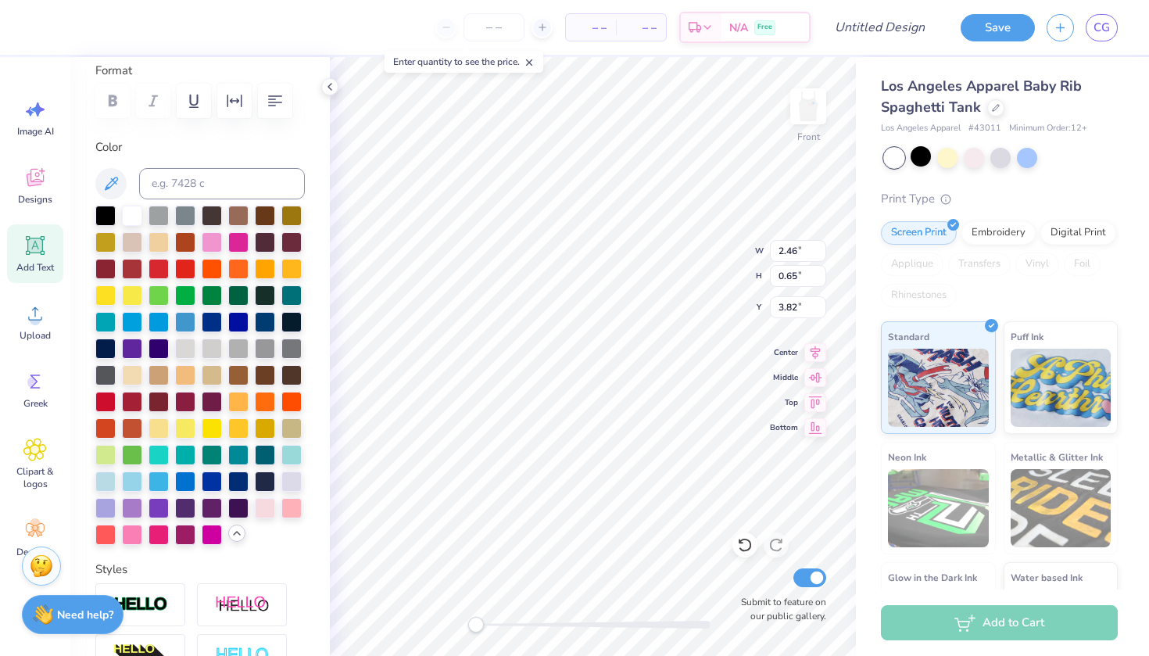
scroll to position [219, 0]
click at [265, 513] on div at bounding box center [265, 506] width 20 height 20
click at [275, 507] on div at bounding box center [265, 506] width 20 height 20
click at [289, 507] on div at bounding box center [291, 506] width 20 height 20
click at [135, 482] on div at bounding box center [132, 479] width 20 height 20
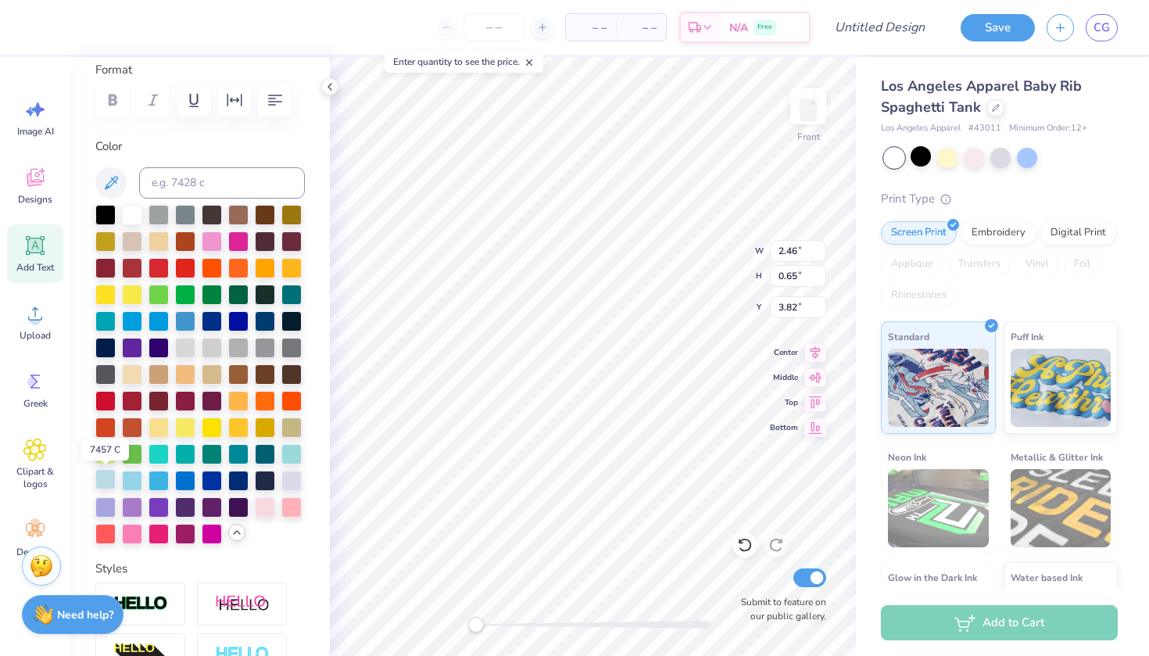
click at [103, 488] on div at bounding box center [105, 479] width 20 height 20
click at [167, 482] on div at bounding box center [159, 479] width 20 height 20
type input "1.57"
type input "0.90"
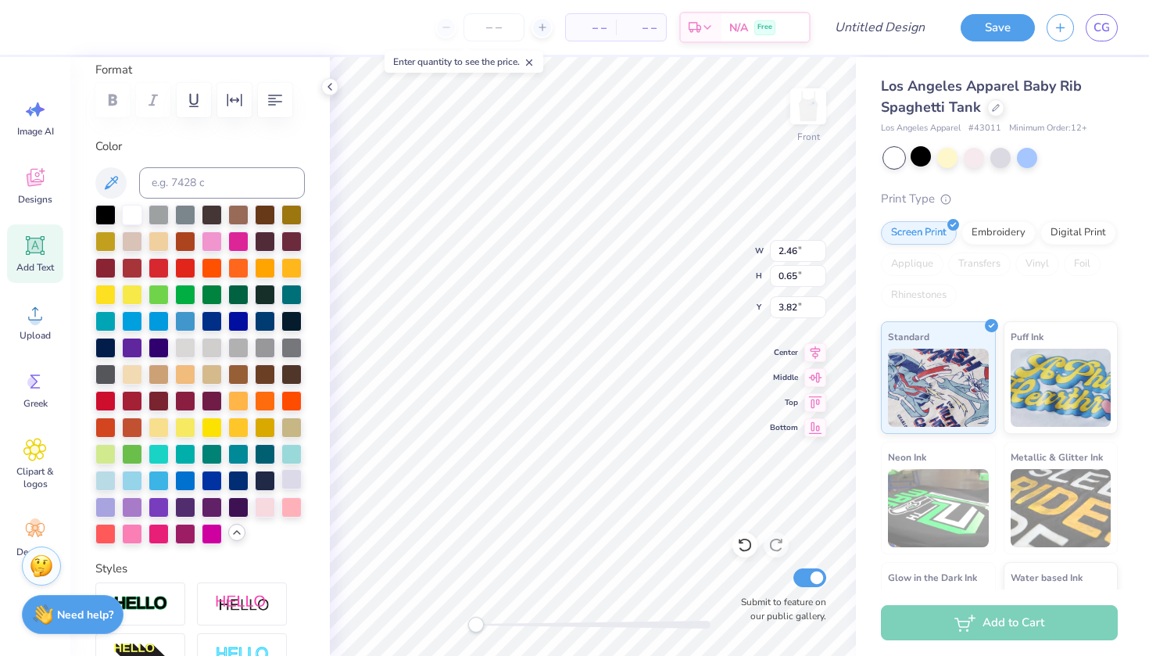
type input "1.76"
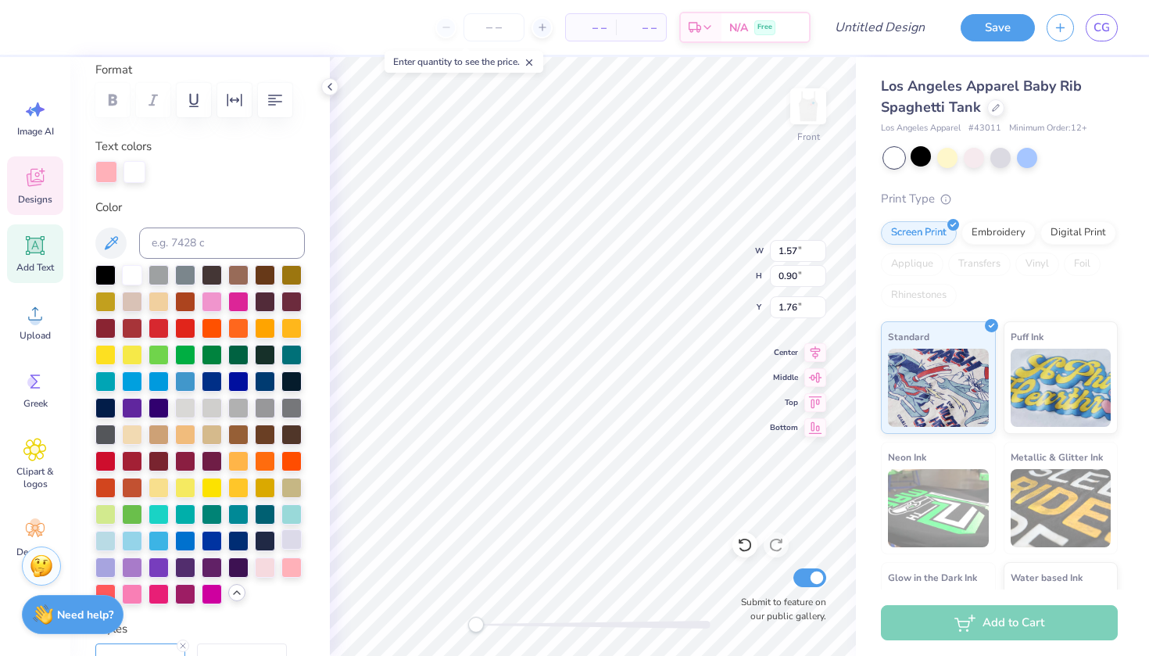
type textarea "1867"
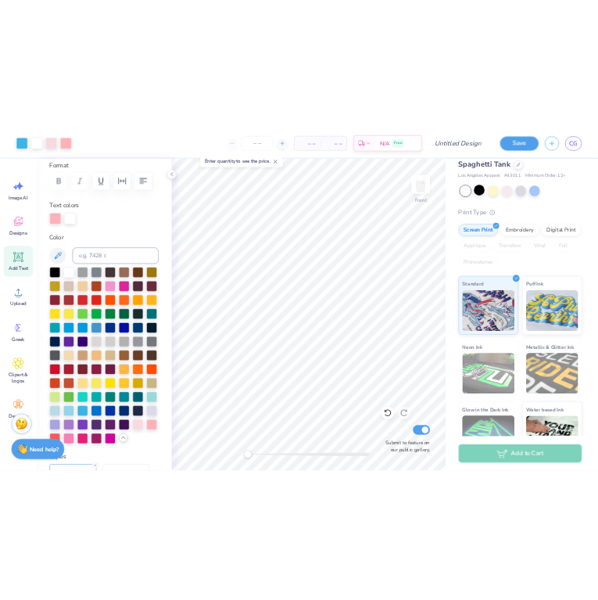
scroll to position [43, 0]
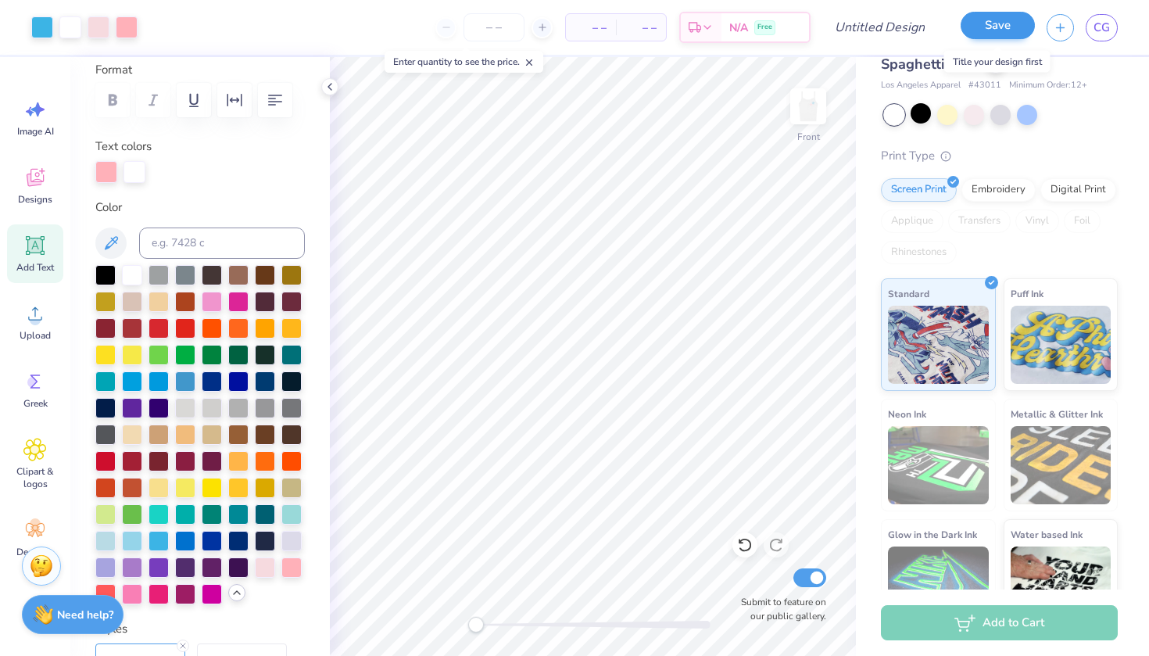
click at [1002, 38] on button "Save" at bounding box center [998, 25] width 74 height 27
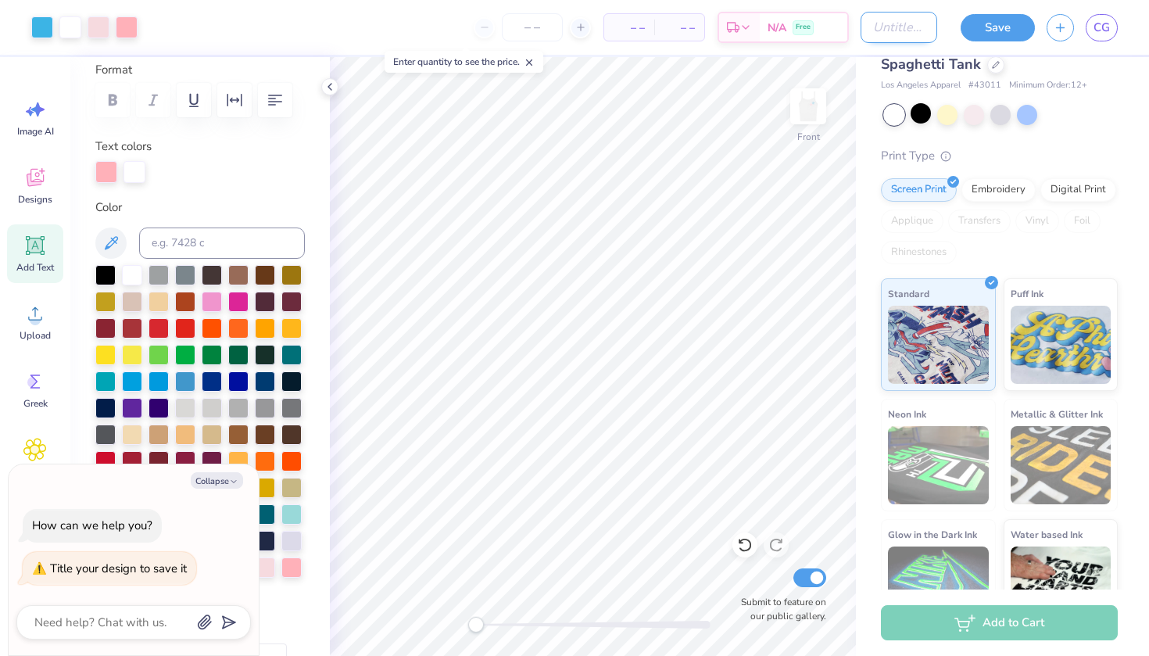
type textarea "x"
click at [902, 25] on input "Design Title" at bounding box center [899, 27] width 77 height 31
type input "m"
type textarea "x"
type input "me"
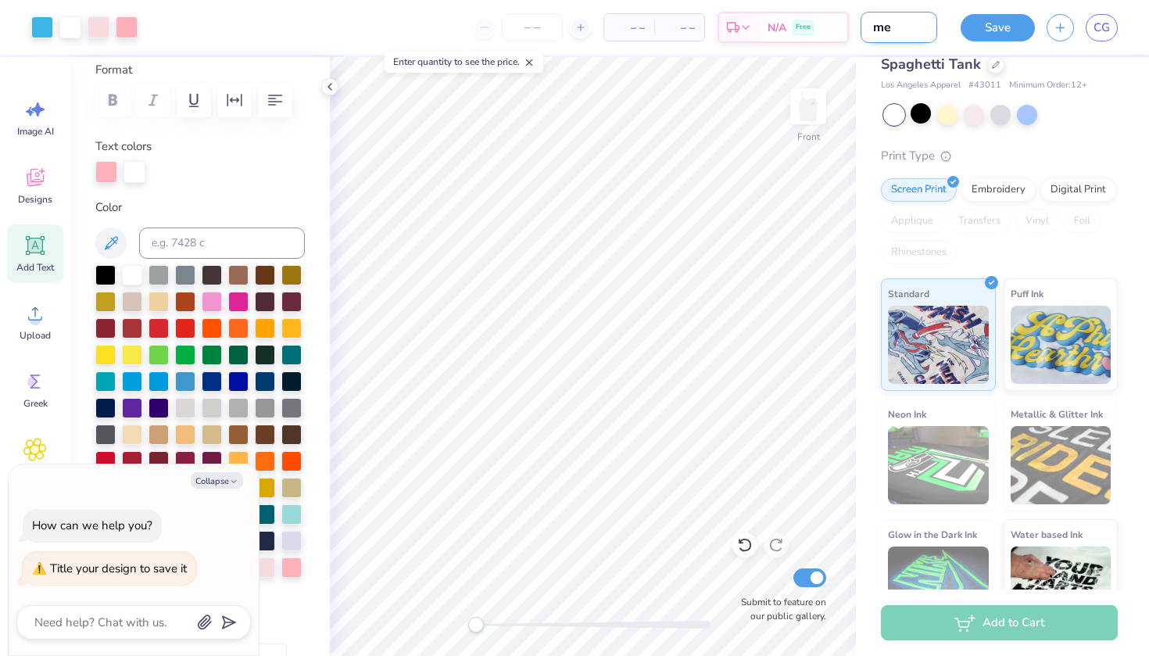
type textarea "x"
type input "mer"
type textarea "x"
type input "merc"
type textarea "x"
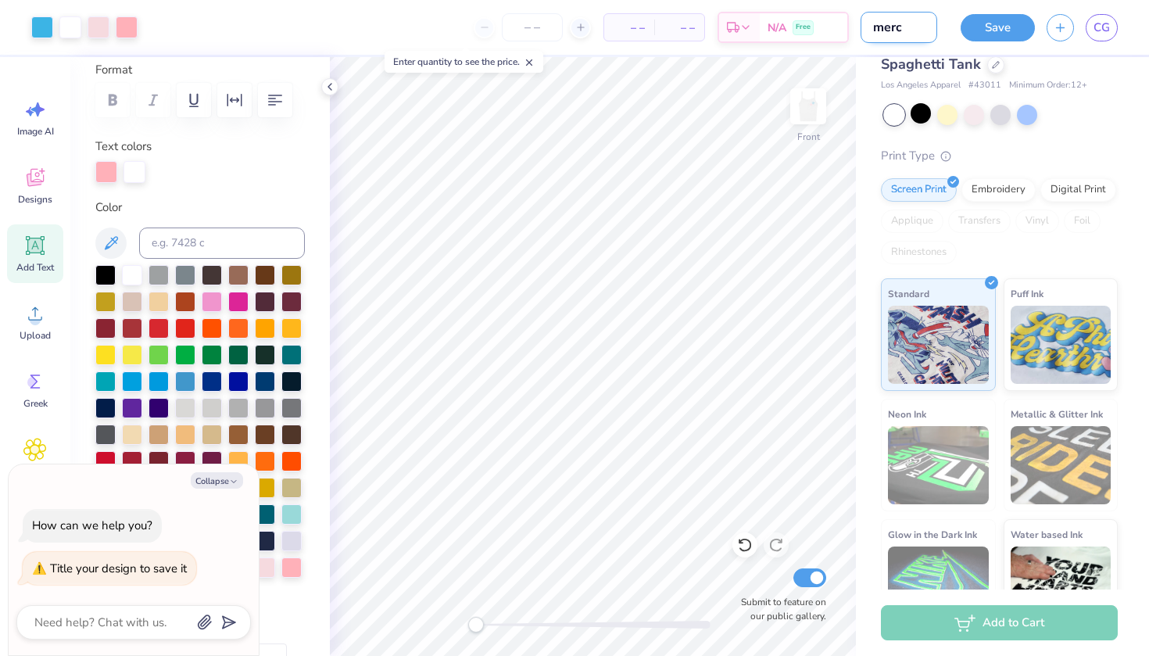
type input "merch"
type textarea "x"
type input "merch"
type textarea "x"
type input "merch"
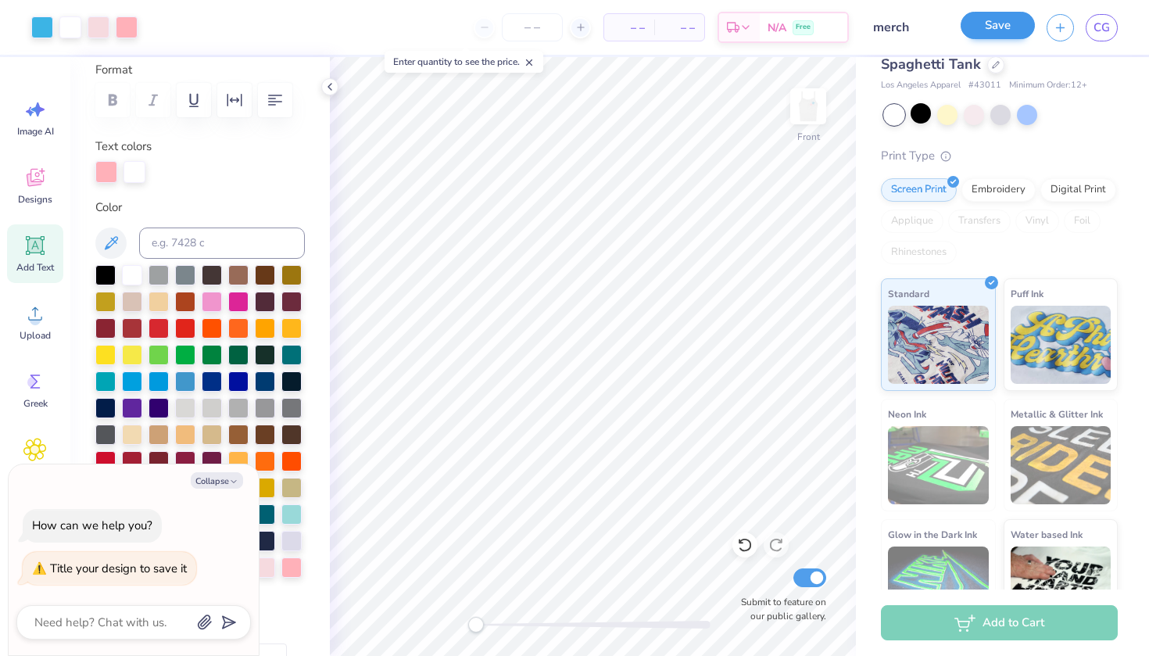
click at [997, 20] on button "Save" at bounding box center [998, 25] width 74 height 27
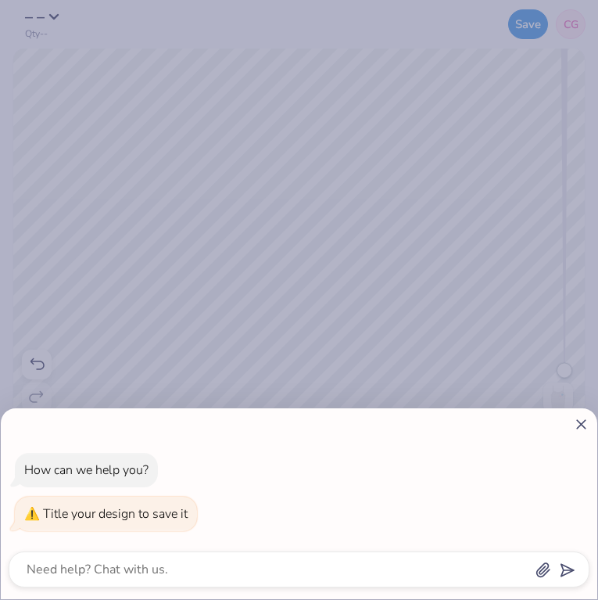
type textarea "x"
